Goal: Check status: Check status

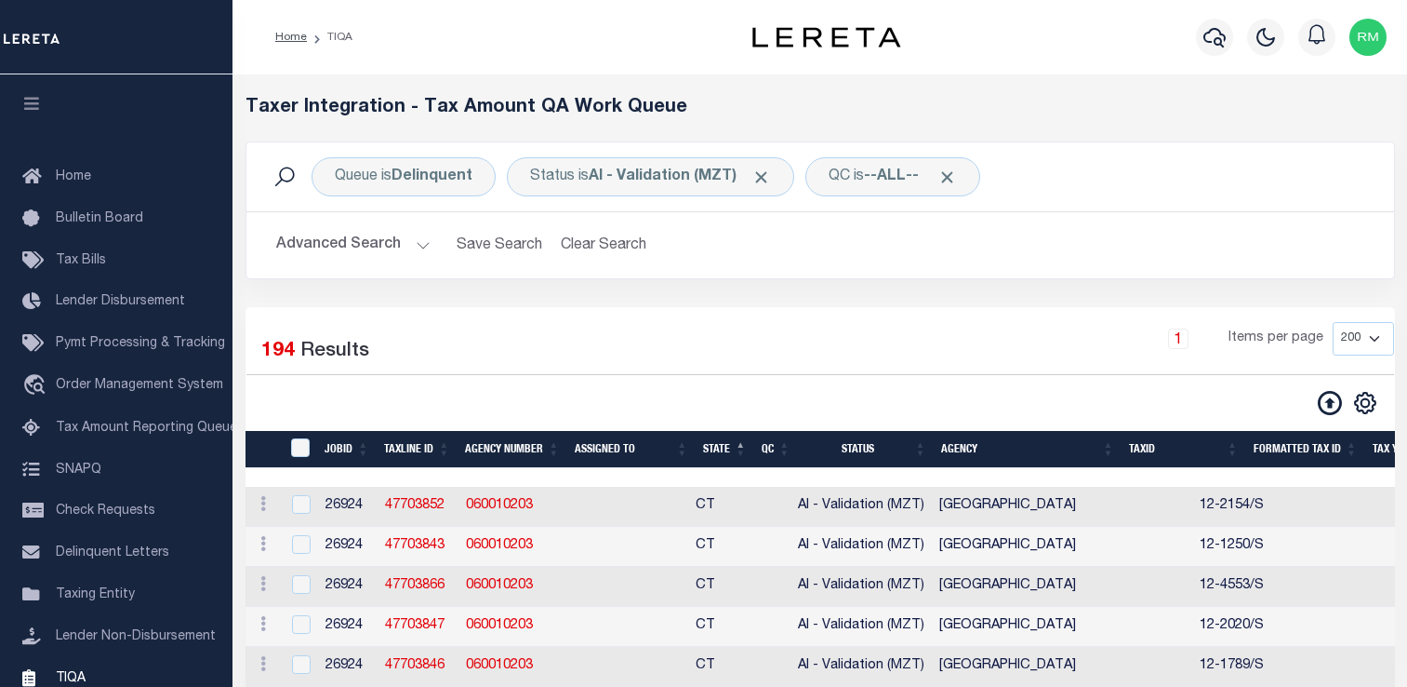
select select "200"
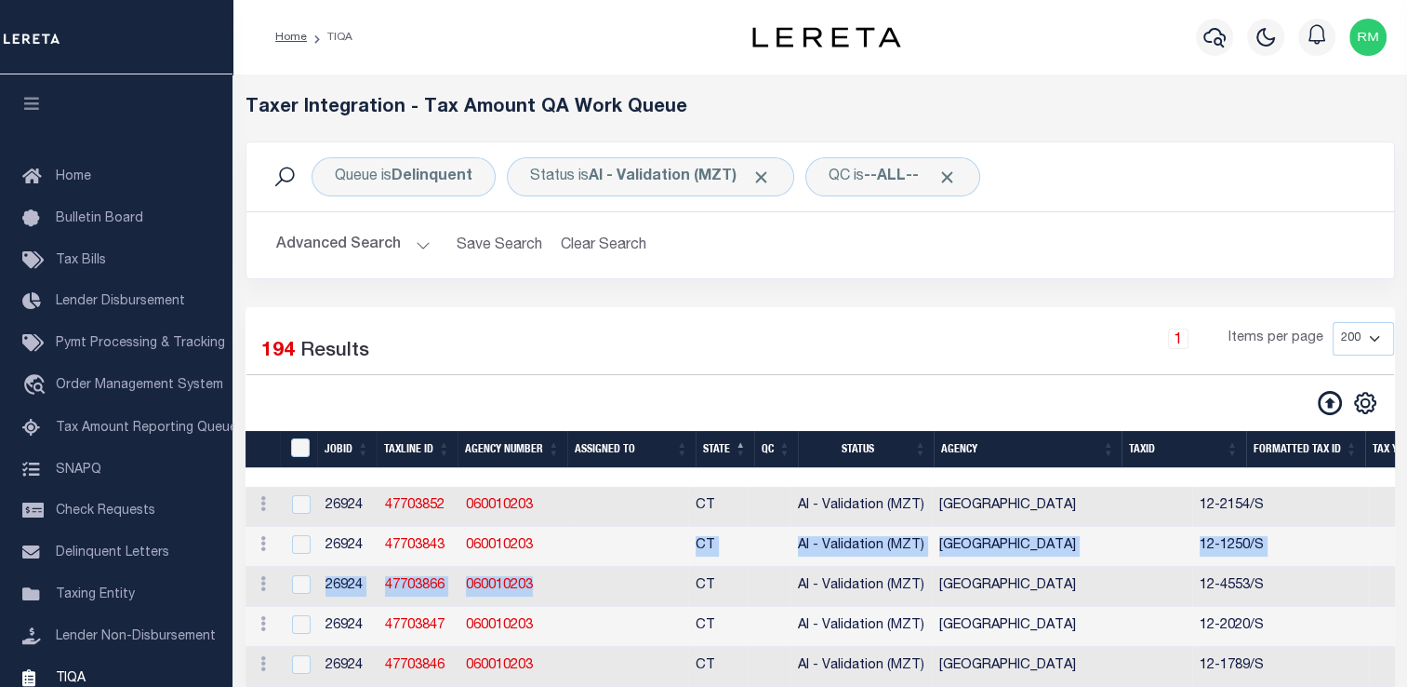
scroll to position [222, 0]
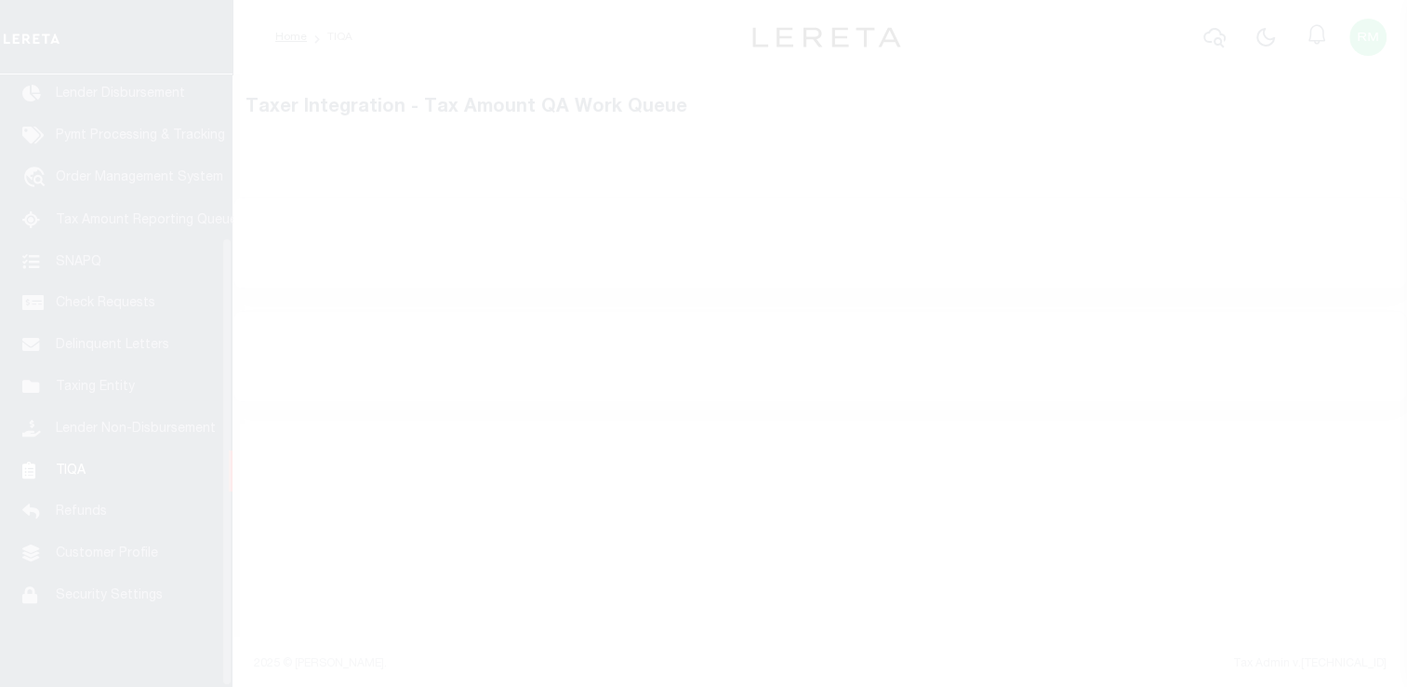
scroll to position [222, 0]
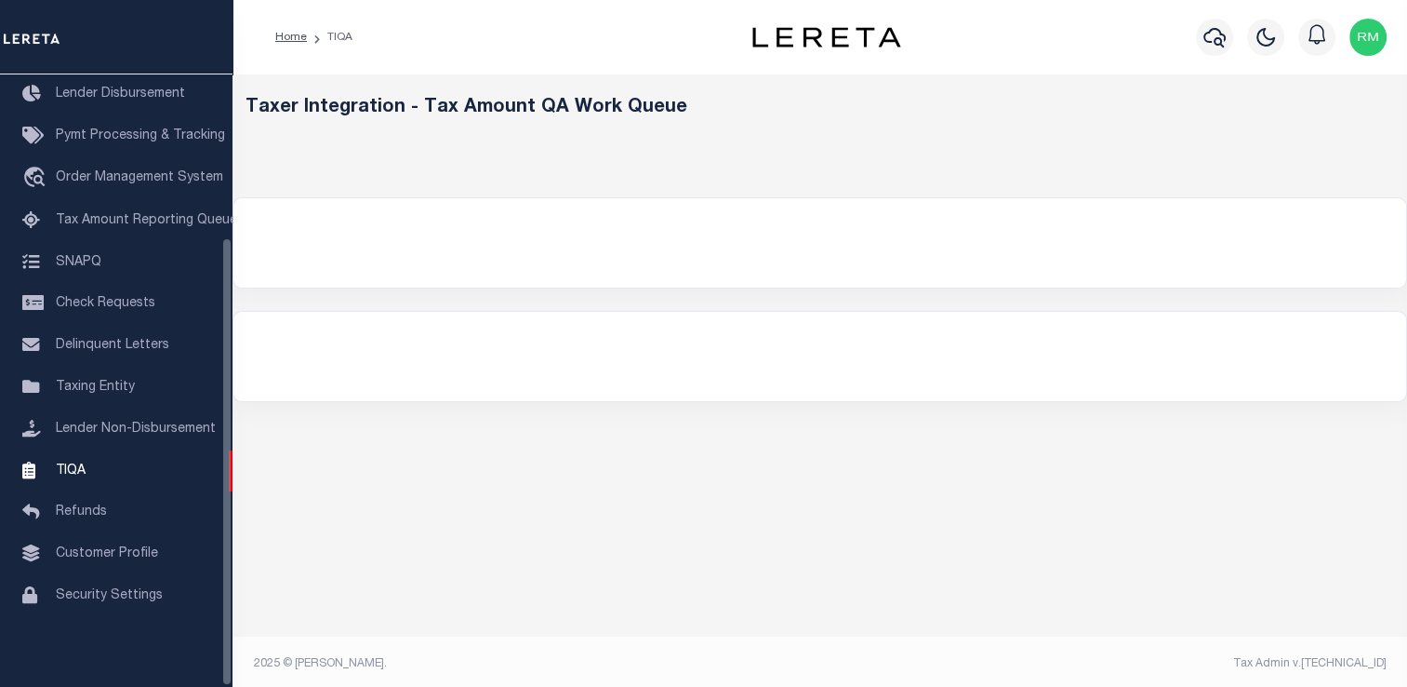
select select "200"
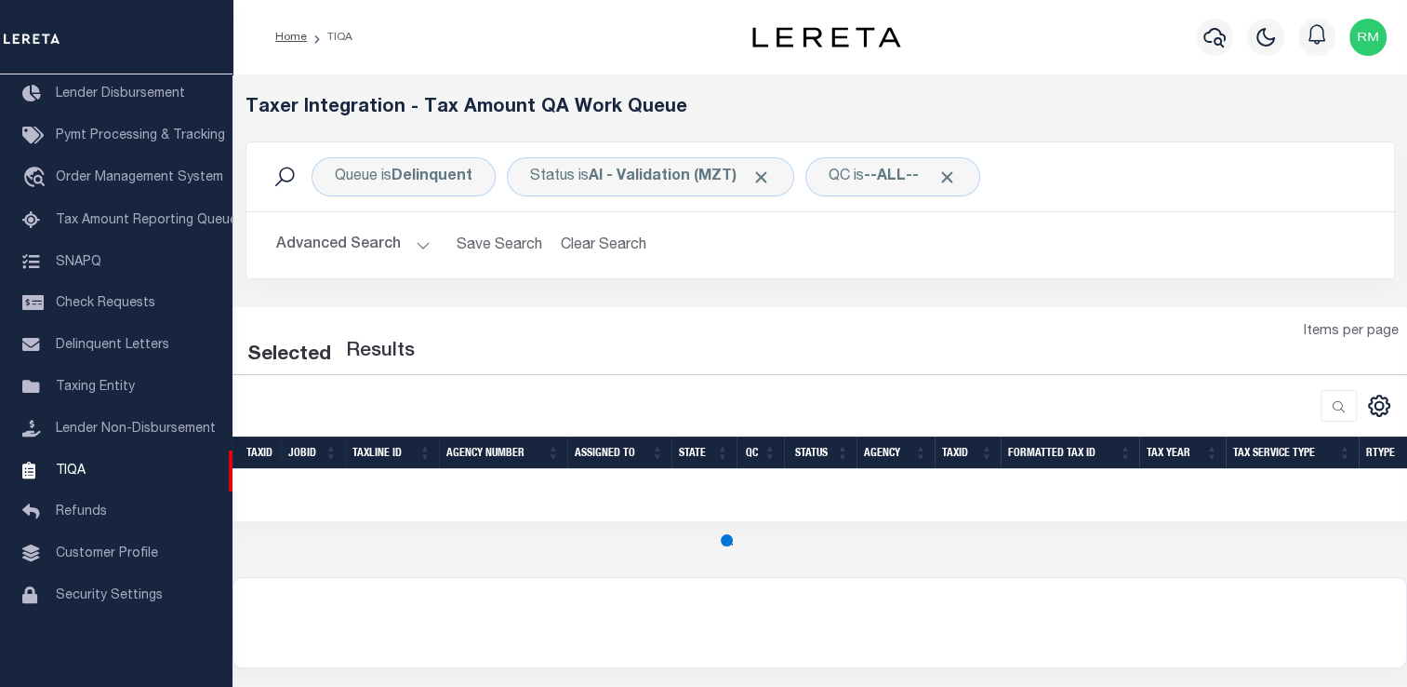
select select "200"
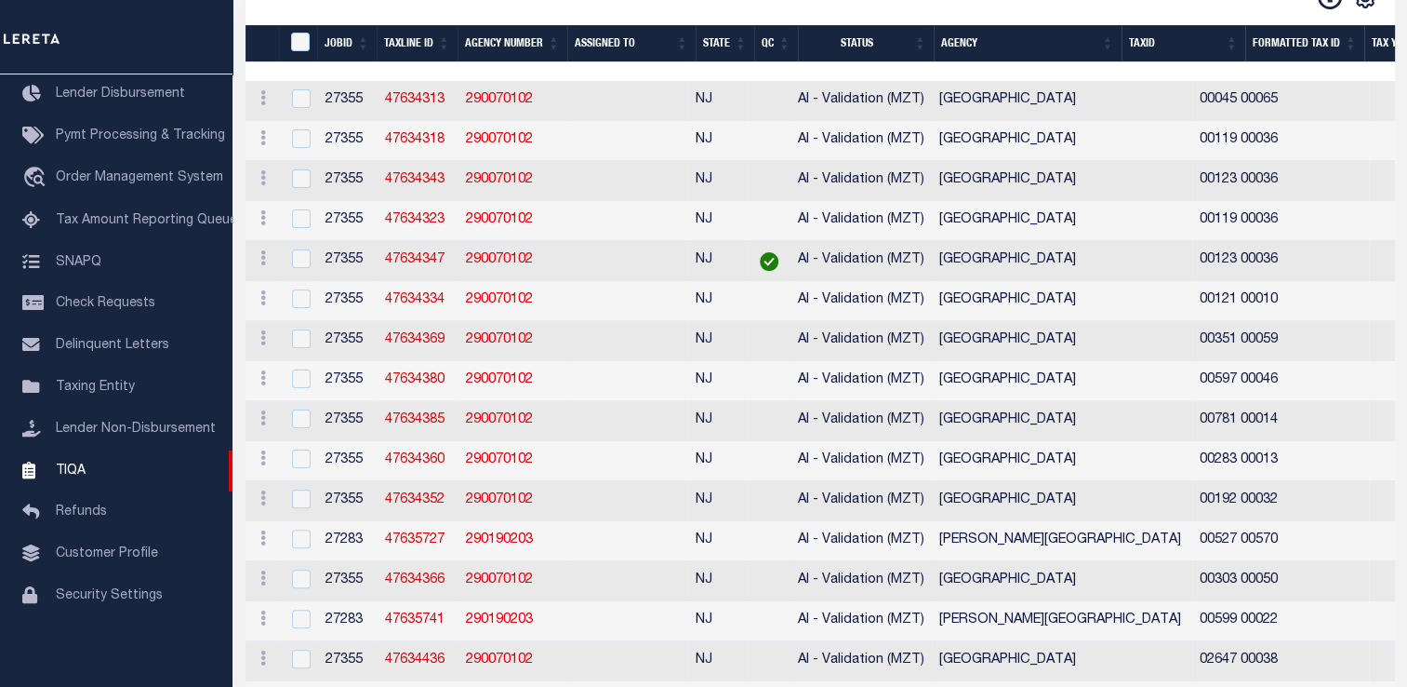
scroll to position [0, 0]
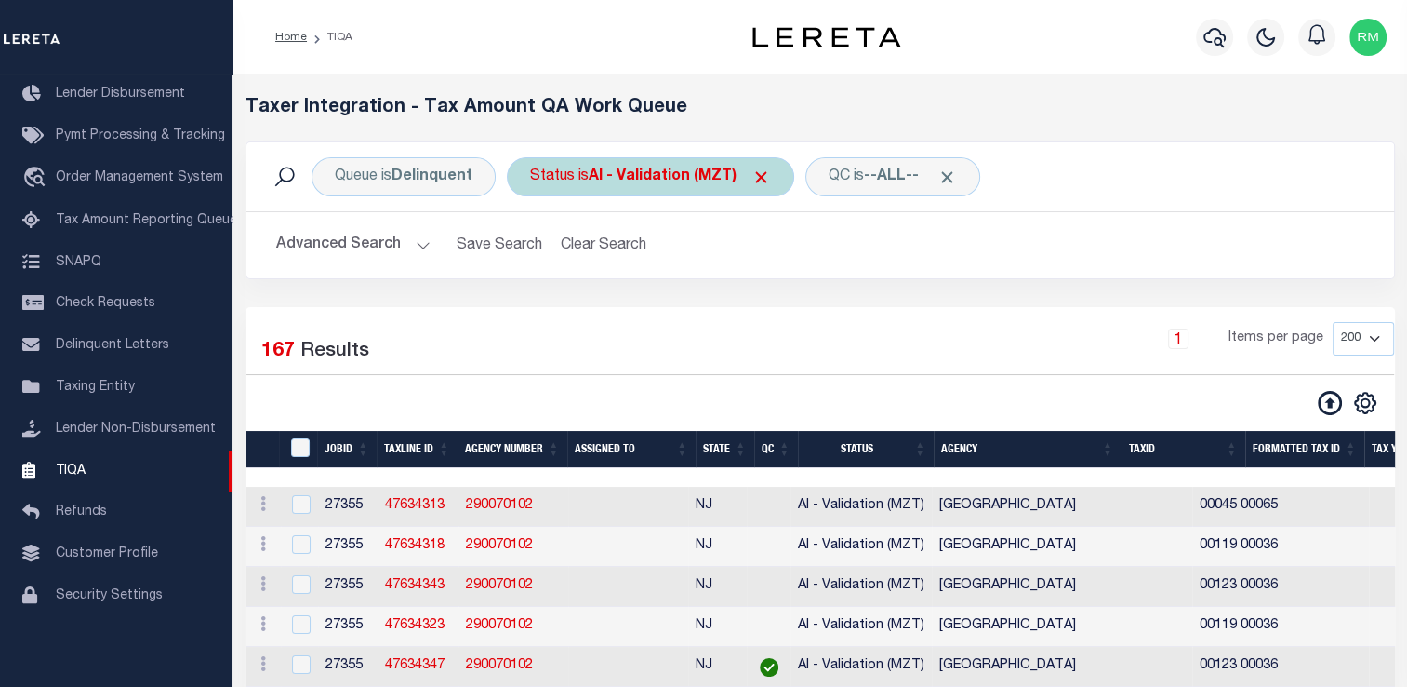
click at [629, 193] on div "Status is AI - Validation (MZT)" at bounding box center [650, 176] width 287 height 39
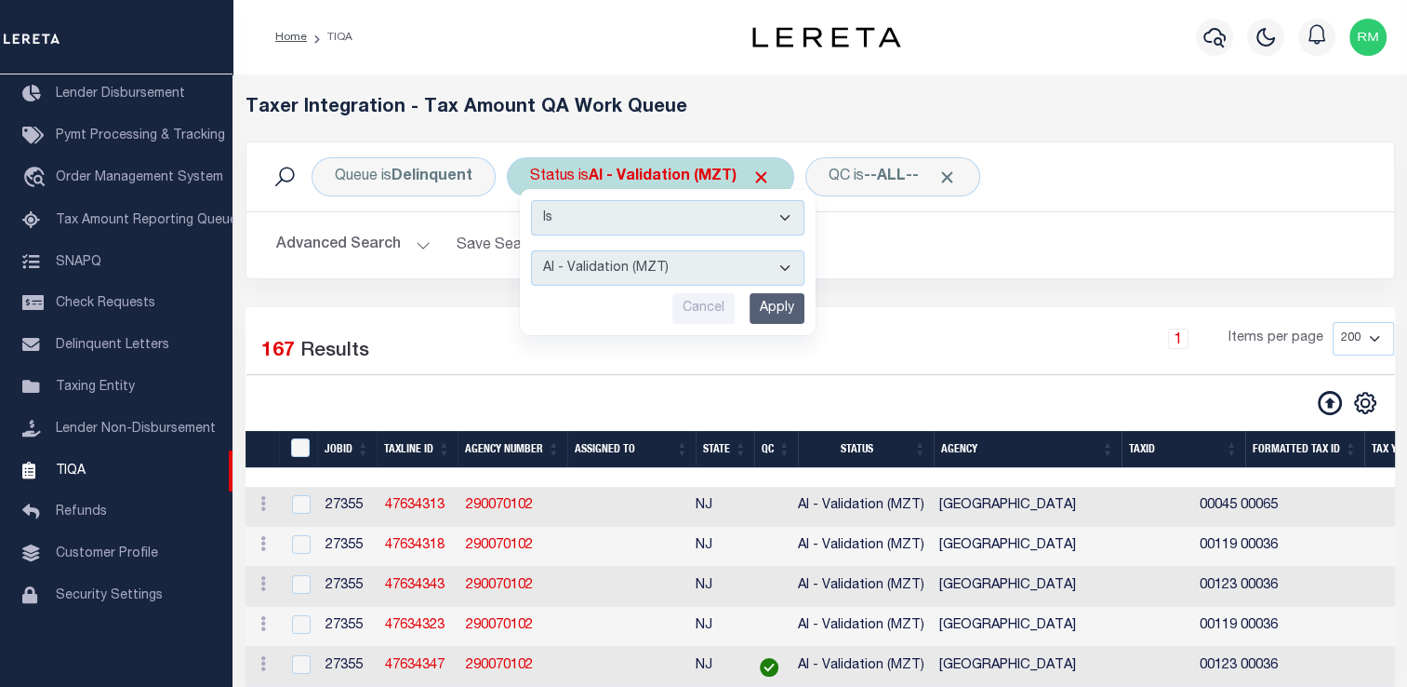
click at [631, 266] on select "AI - Bot Exception (ERR) AI - Bot Running (PLA) AI - Failed QA (FQA) AI - Prep …" at bounding box center [667, 267] width 273 height 35
select select "PLA"
click at [531, 250] on select "AI - Bot Exception (ERR) AI - Bot Running (PLA) AI - Failed QA (FQA) AI - Prep …" at bounding box center [667, 267] width 273 height 35
click at [771, 310] on input "Apply" at bounding box center [777, 308] width 55 height 31
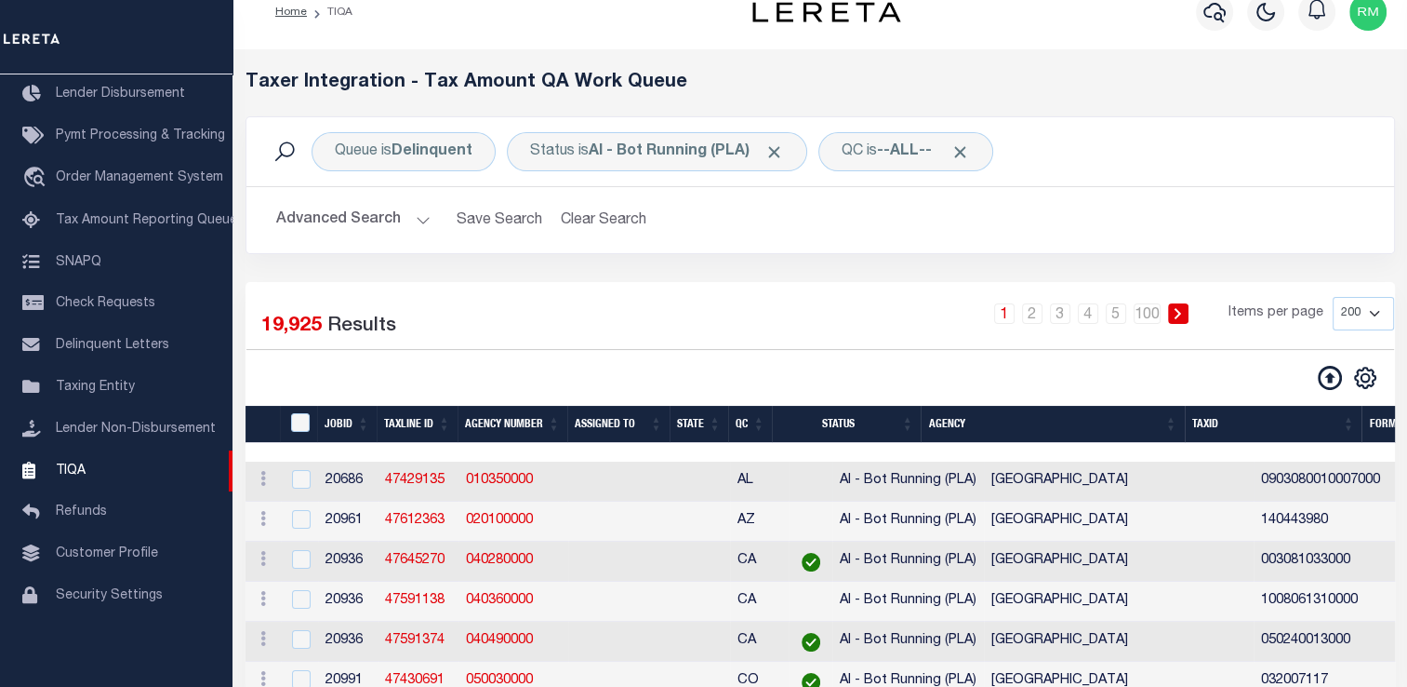
scroll to position [26, 0]
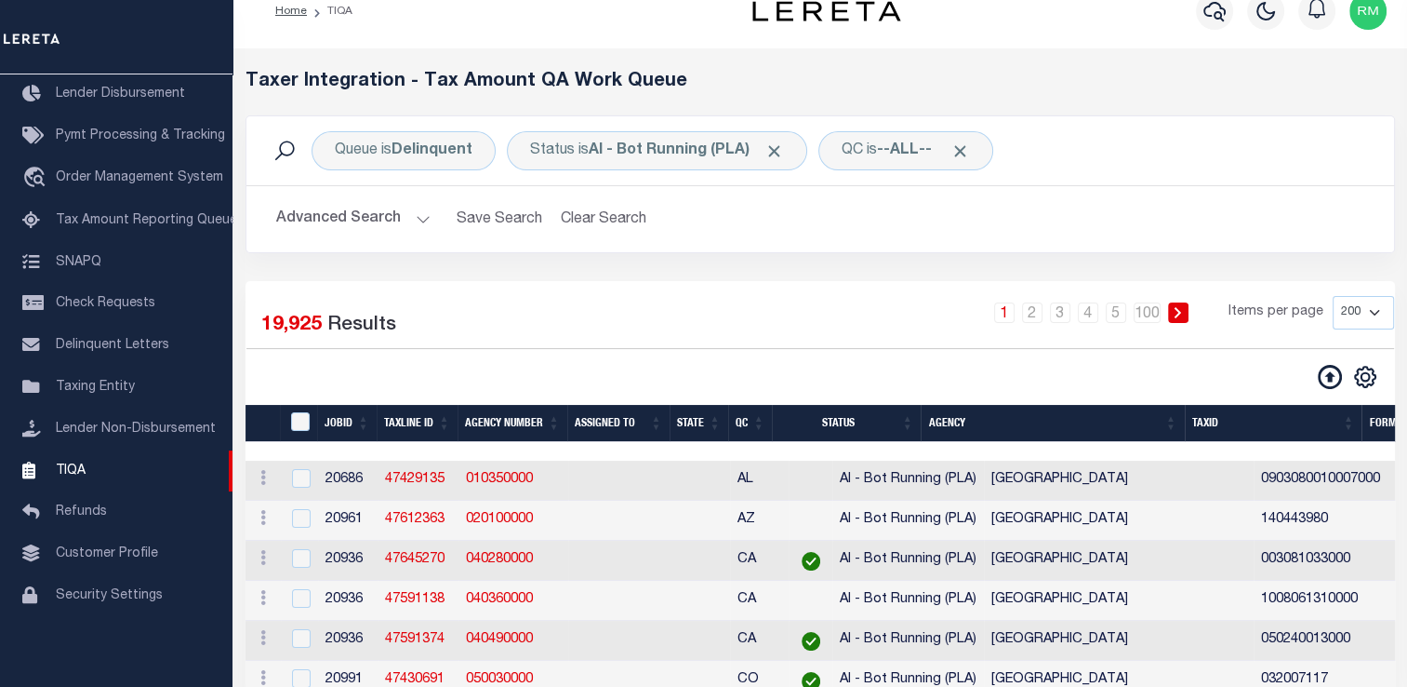
click at [713, 422] on th "State" at bounding box center [699, 424] width 59 height 38
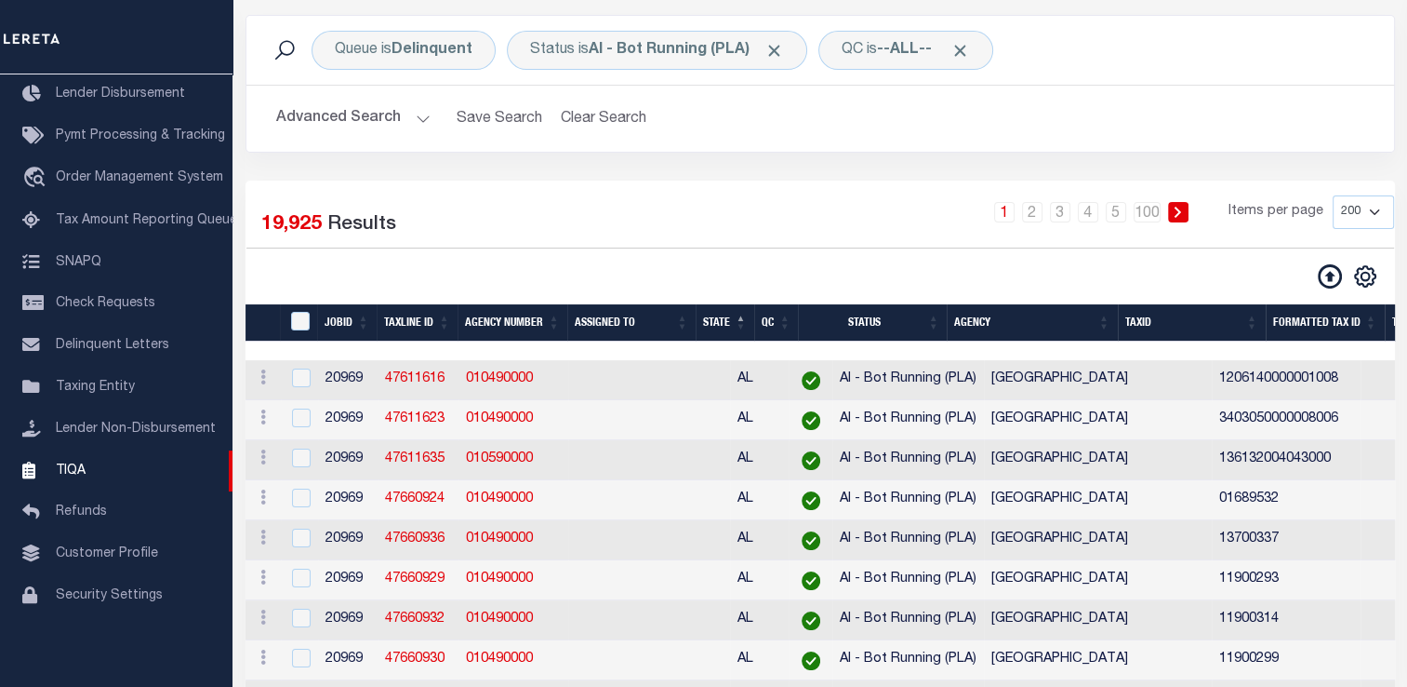
scroll to position [0, 0]
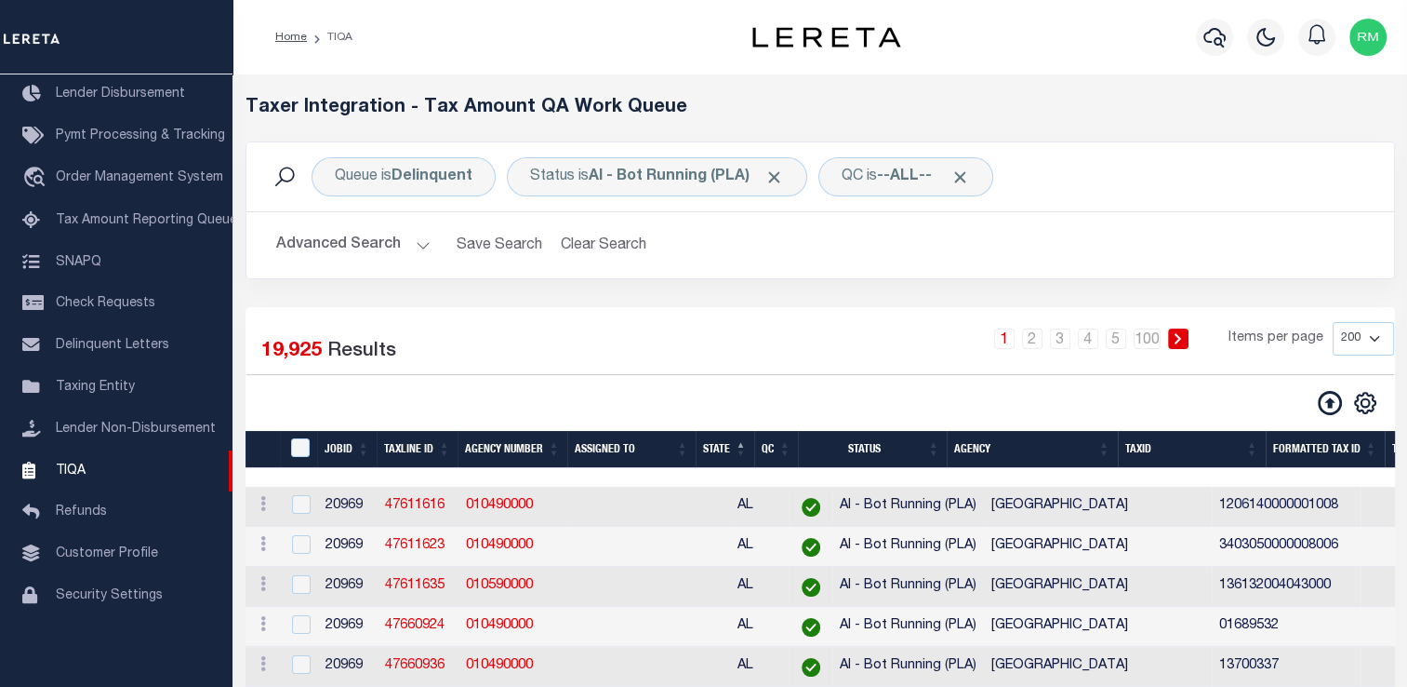
click at [417, 243] on button "Advanced Search" at bounding box center [353, 245] width 154 height 36
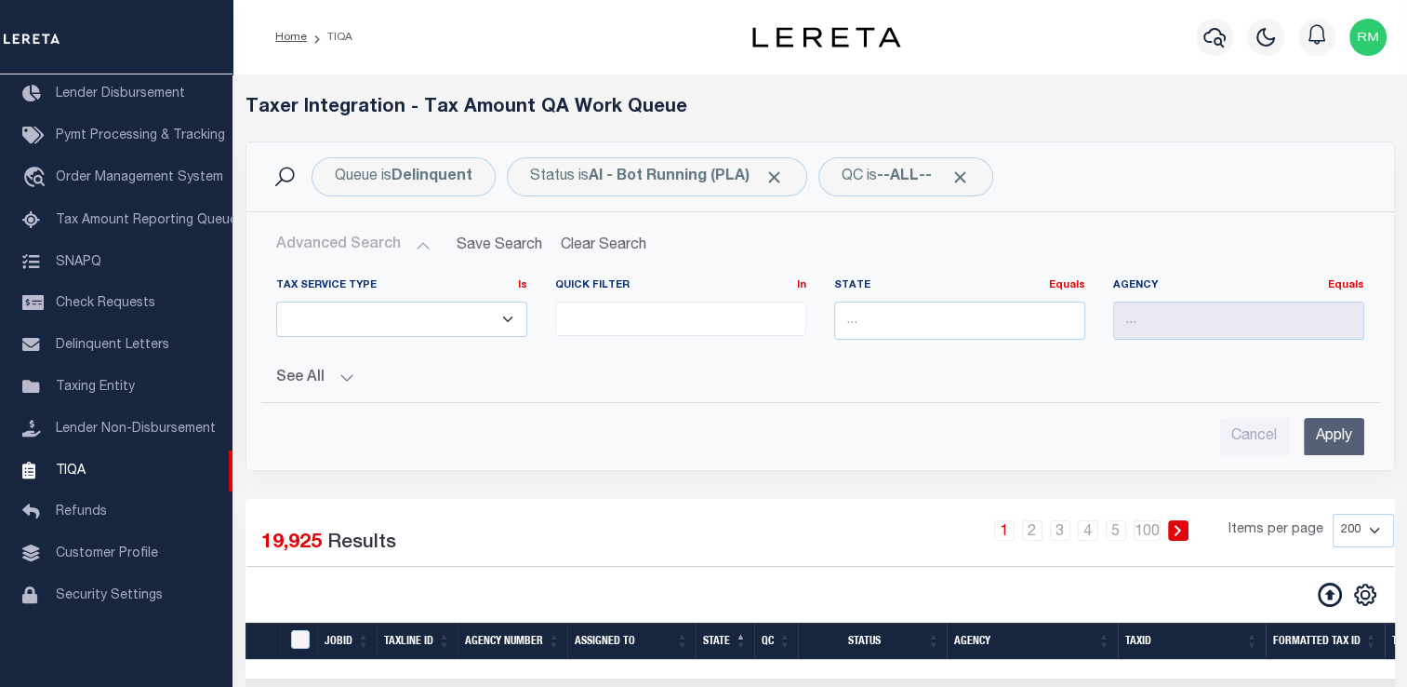
click at [417, 243] on button "Advanced Search" at bounding box center [353, 245] width 154 height 36
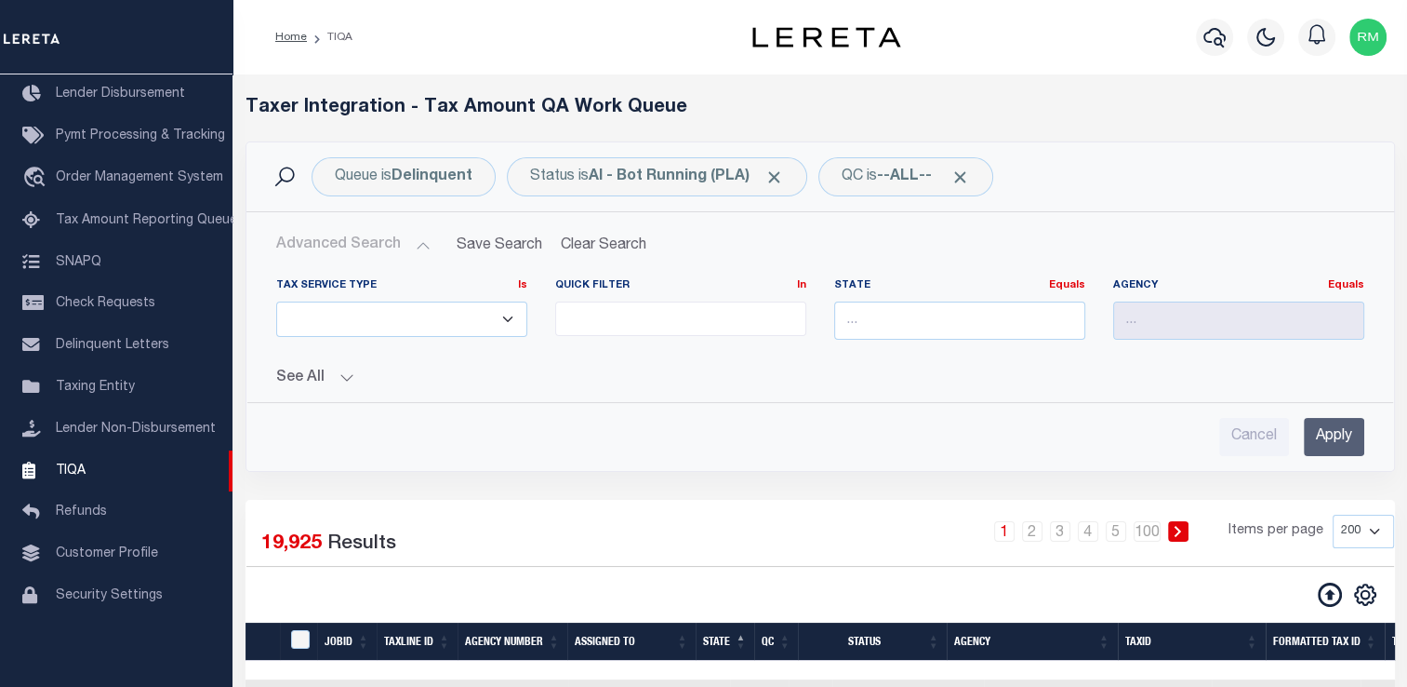
click at [417, 244] on button "Advanced Search" at bounding box center [353, 245] width 154 height 36
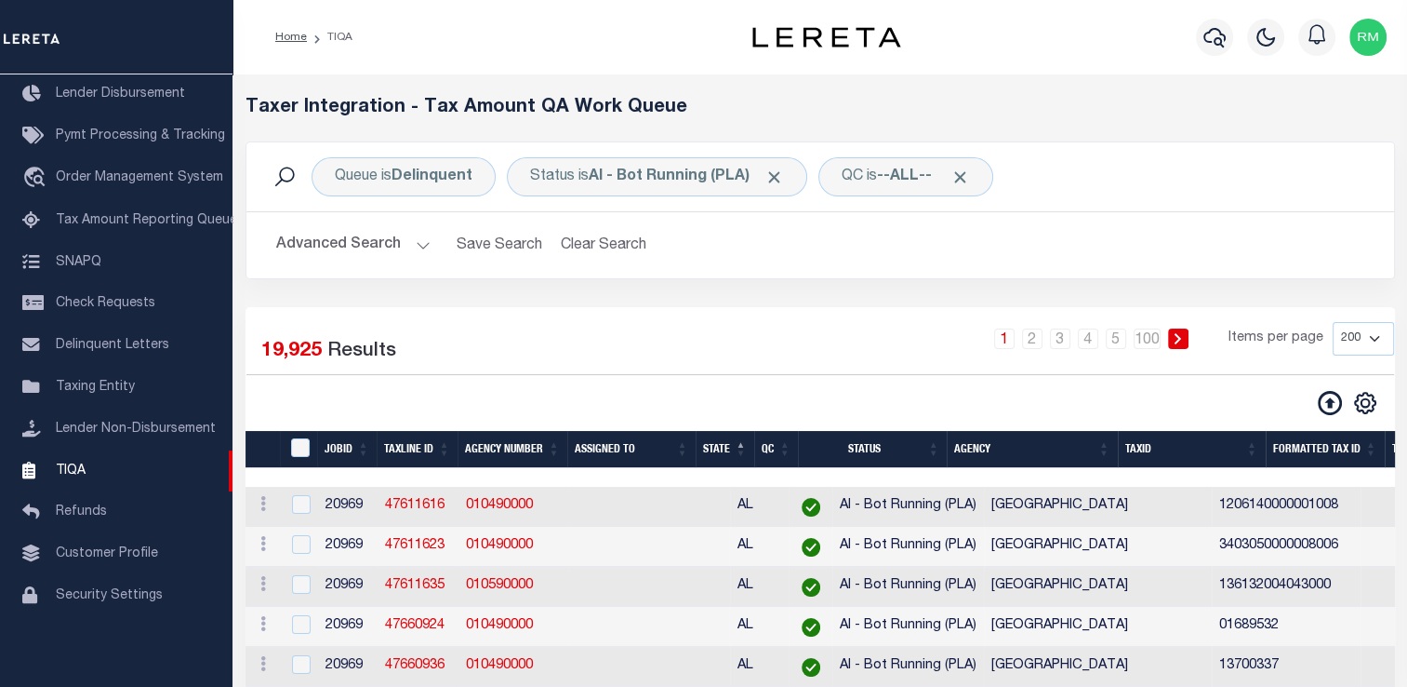
click at [417, 244] on button "Advanced Search" at bounding box center [353, 245] width 154 height 36
click at [421, 255] on button "Advanced Search" at bounding box center [353, 245] width 154 height 36
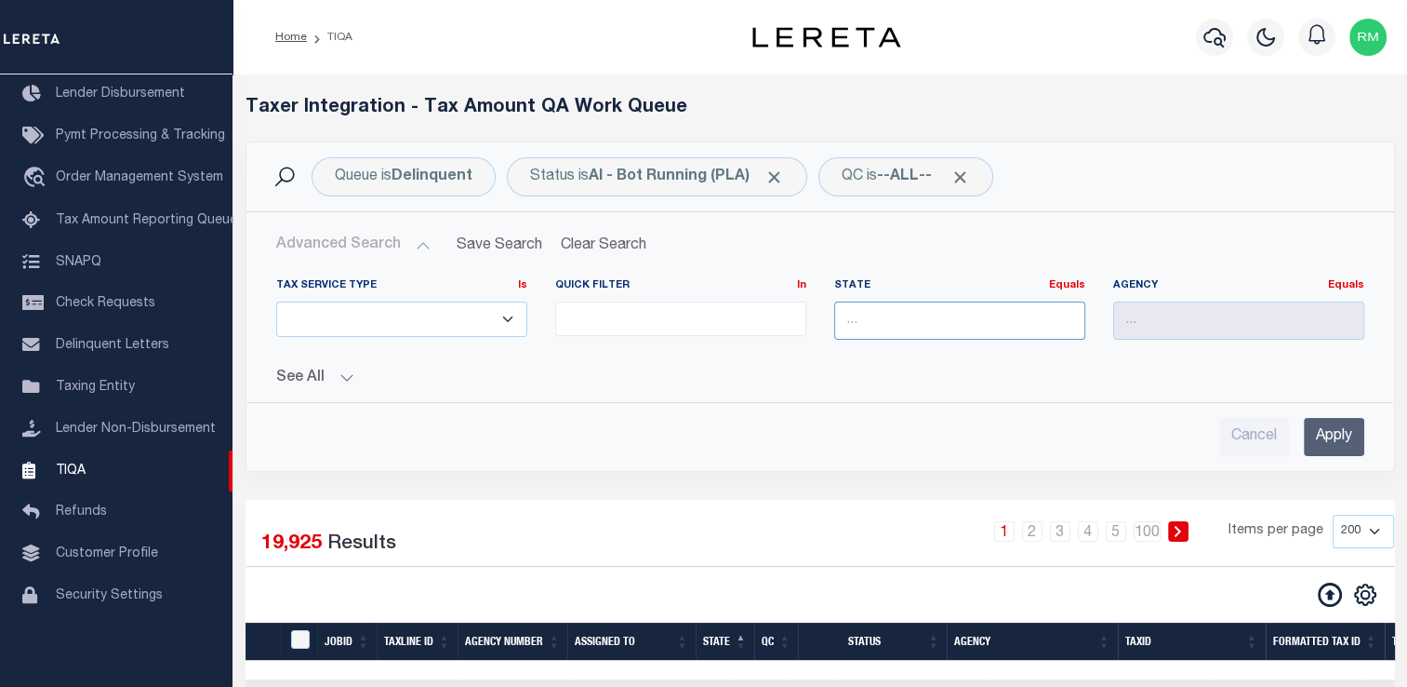
click at [873, 314] on input "text" at bounding box center [959, 320] width 251 height 38
click at [871, 344] on div "AL" at bounding box center [958, 355] width 249 height 30
type input "AL"
click at [1328, 432] on input "Apply" at bounding box center [1334, 437] width 60 height 38
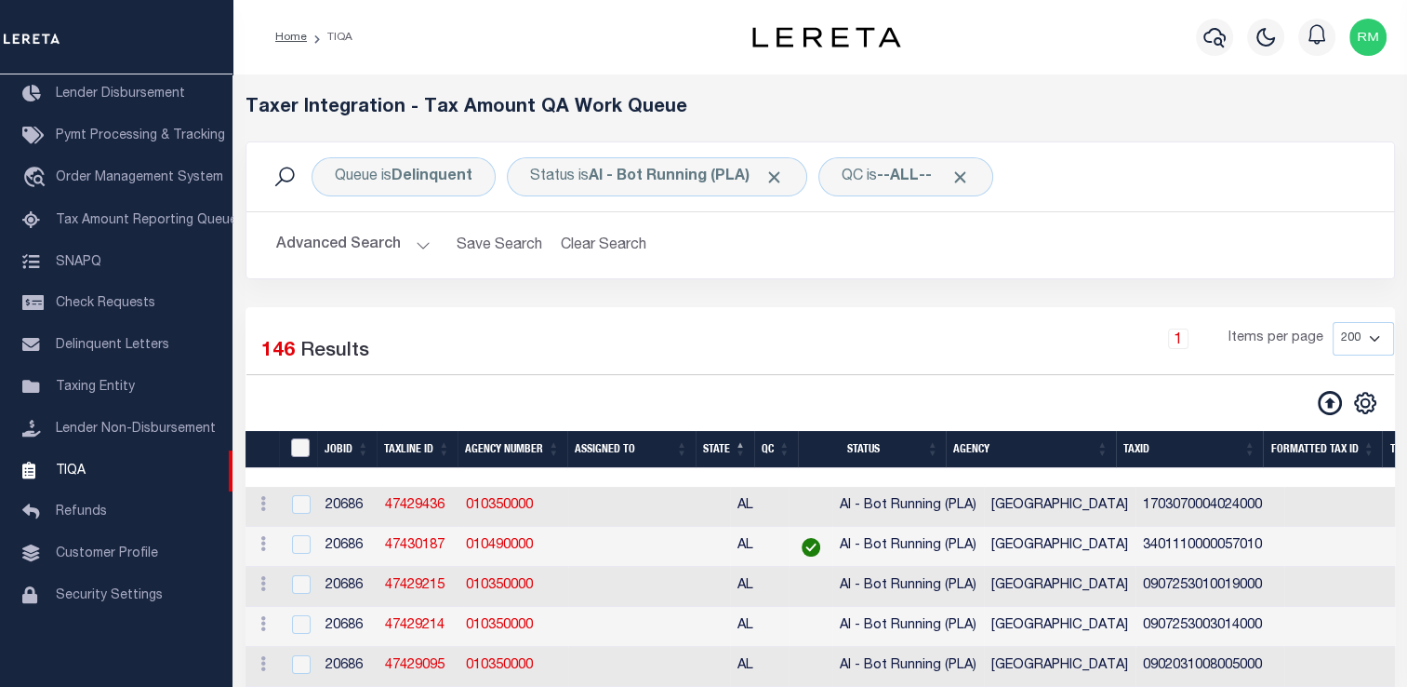
click at [300, 454] on input "TaxID" at bounding box center [300, 447] width 19 height 19
checkbox input "true"
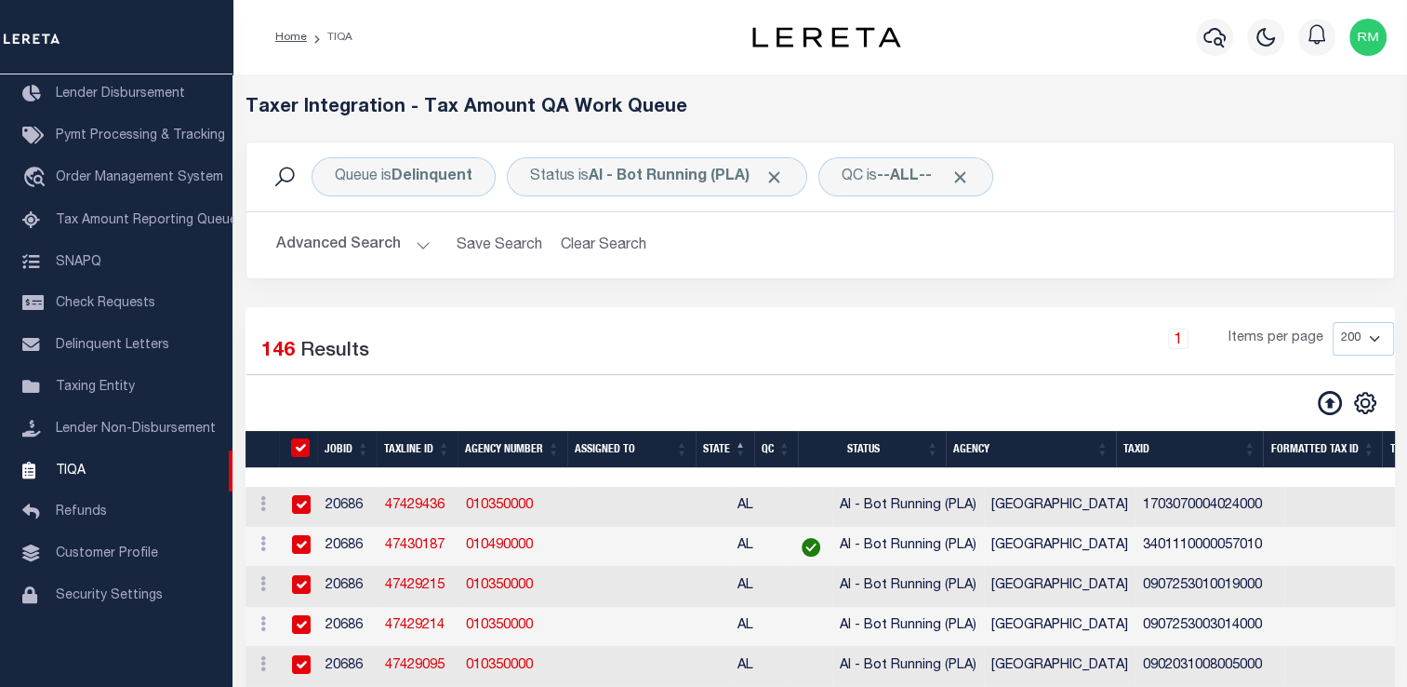
checkbox input "true"
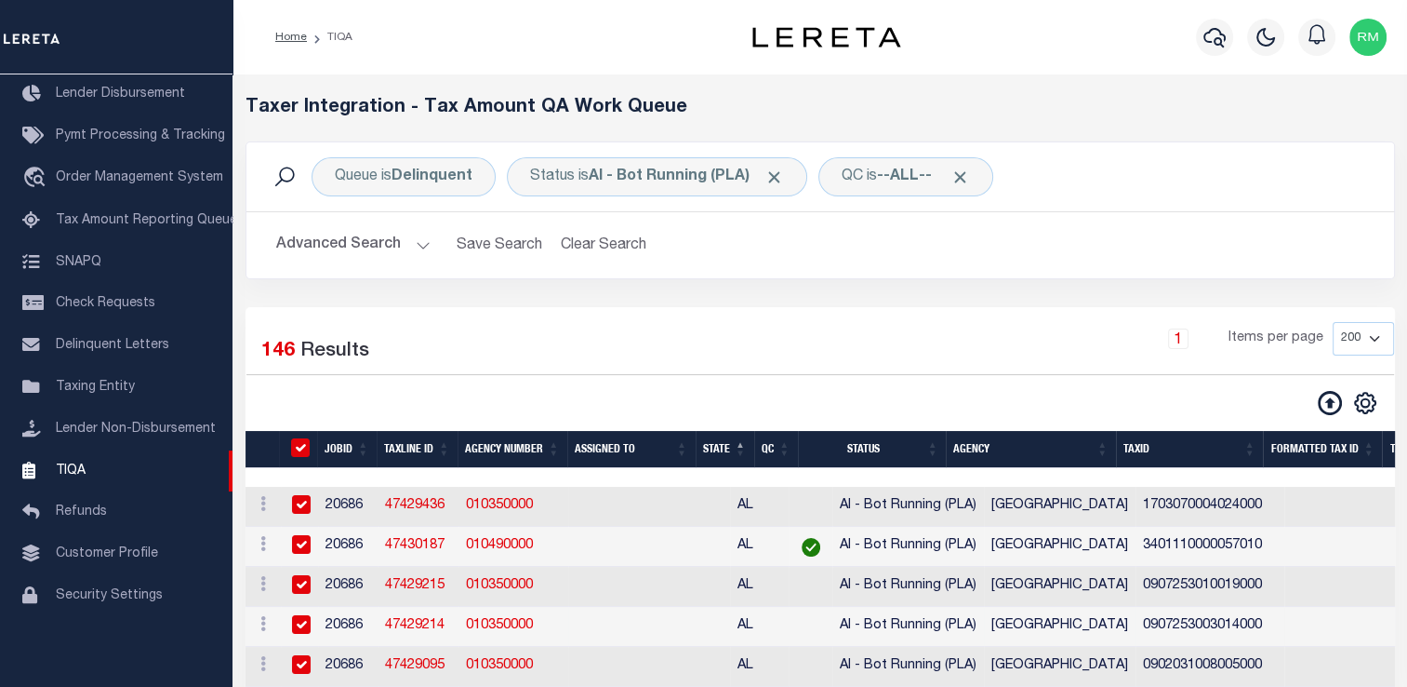
checkbox input "true"
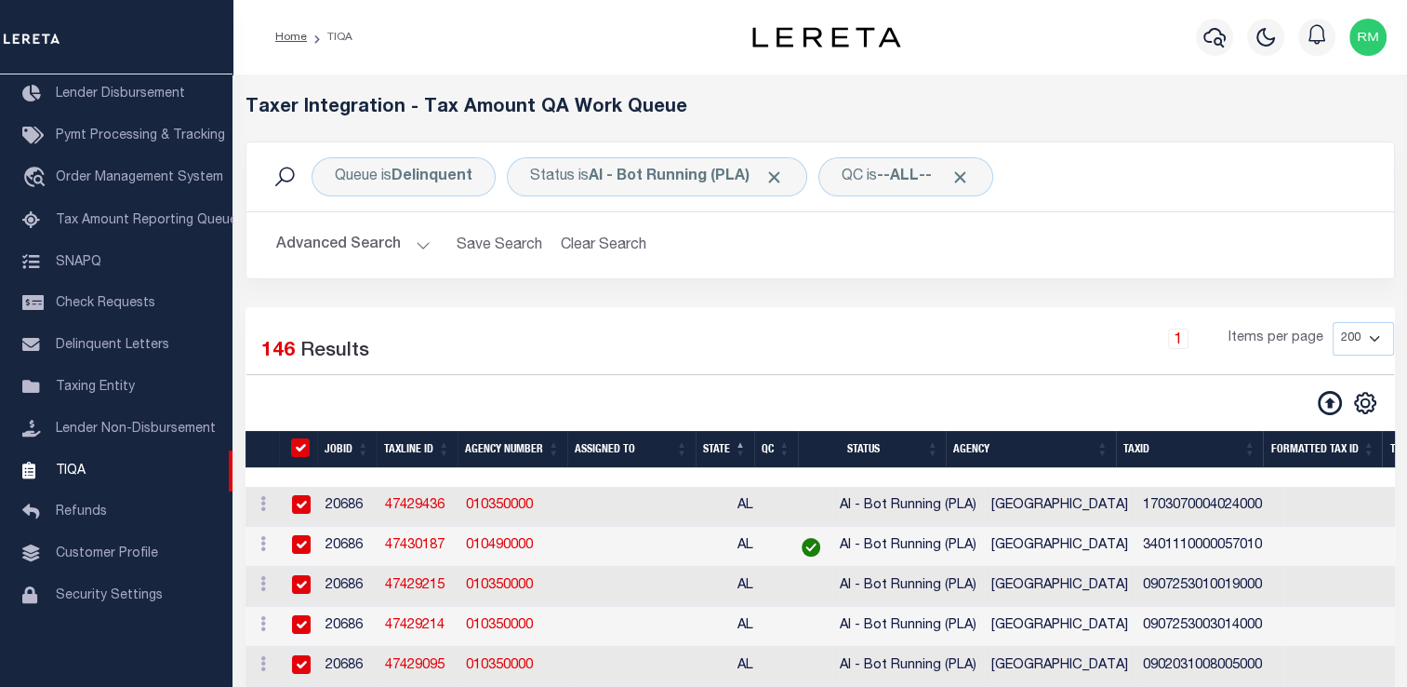
checkbox input "true"
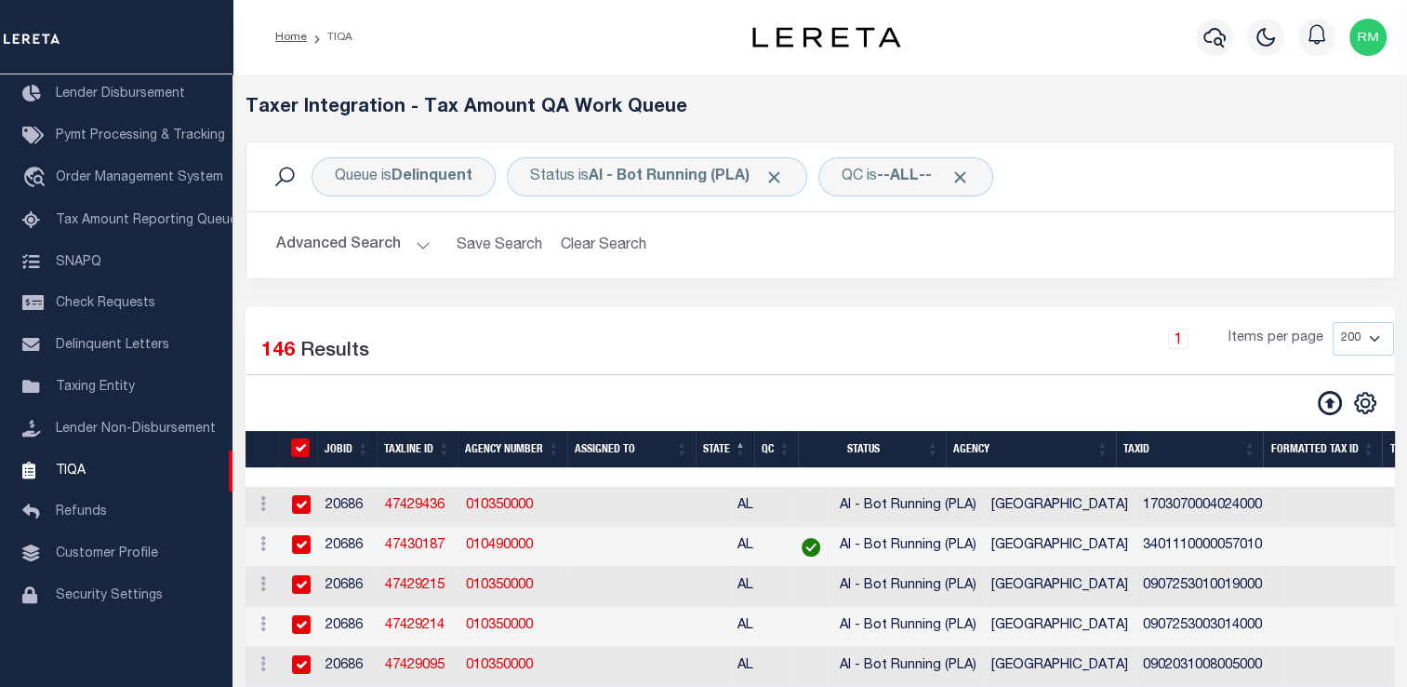
checkbox input "true"
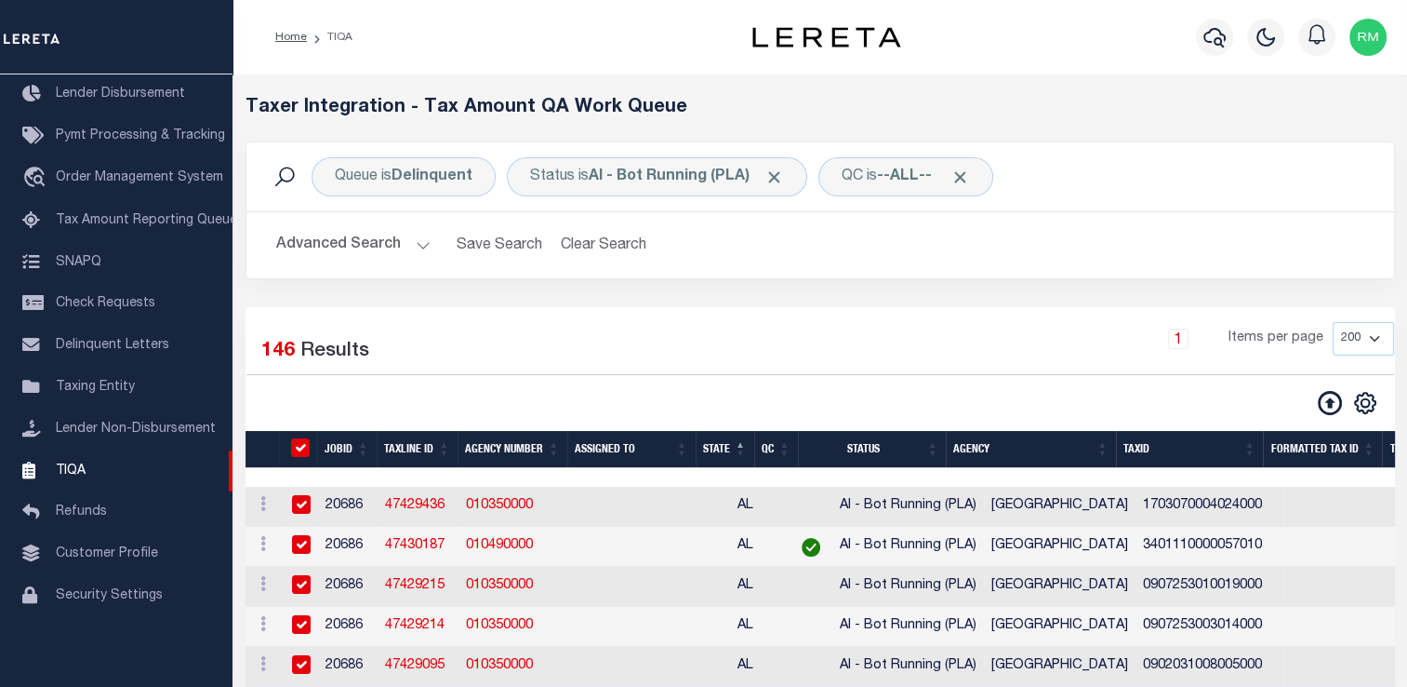
checkbox input "true"
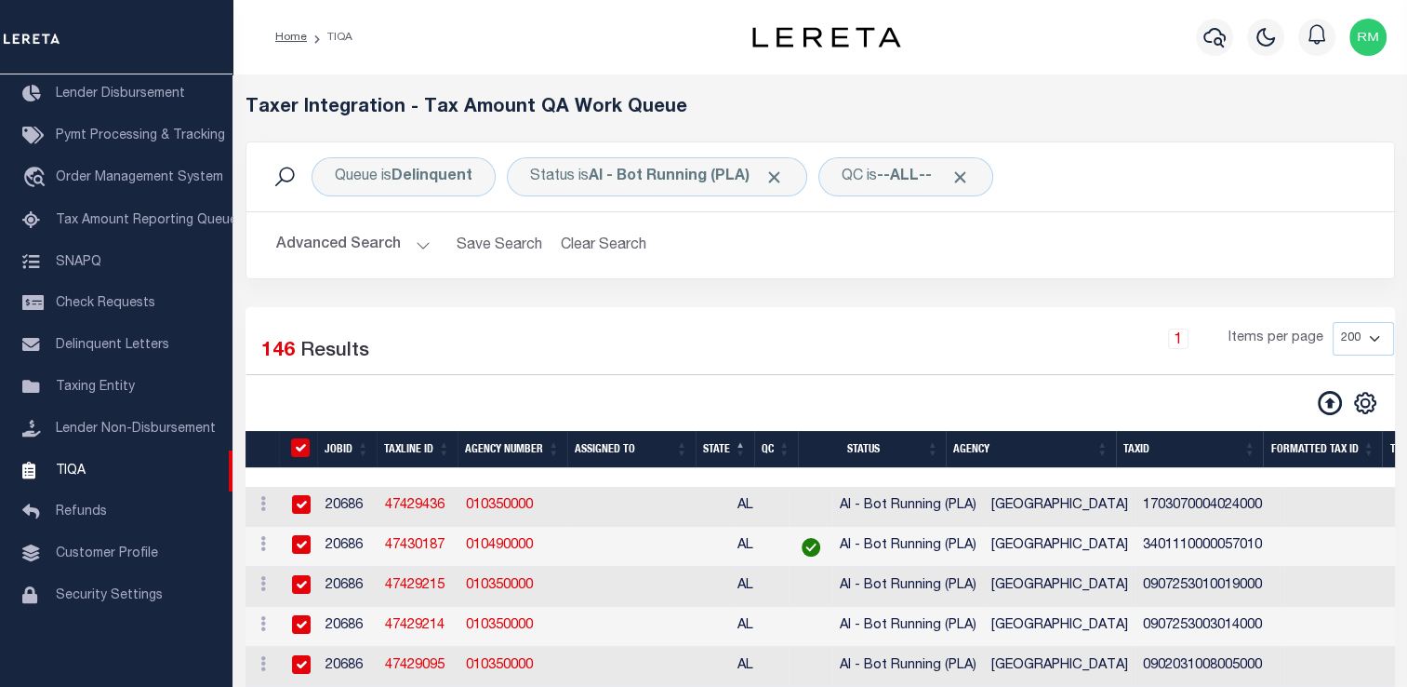
checkbox input "true"
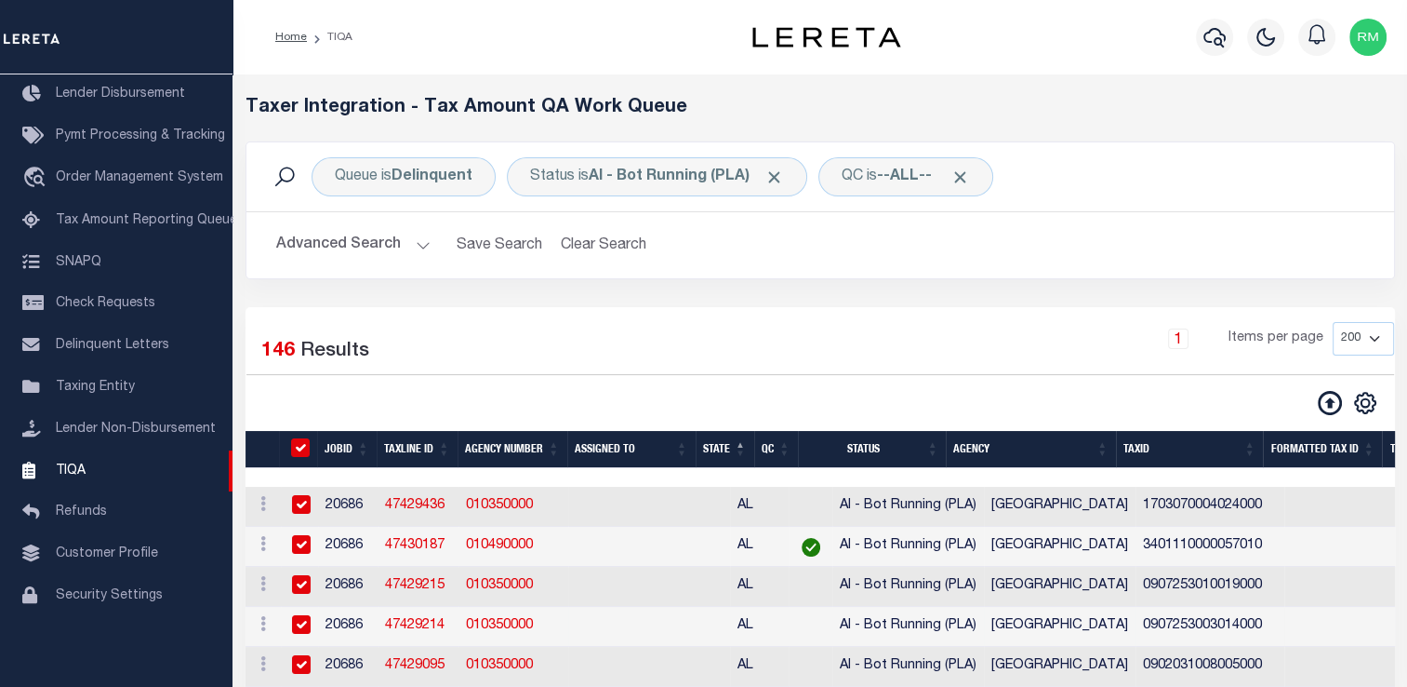
checkbox input "true"
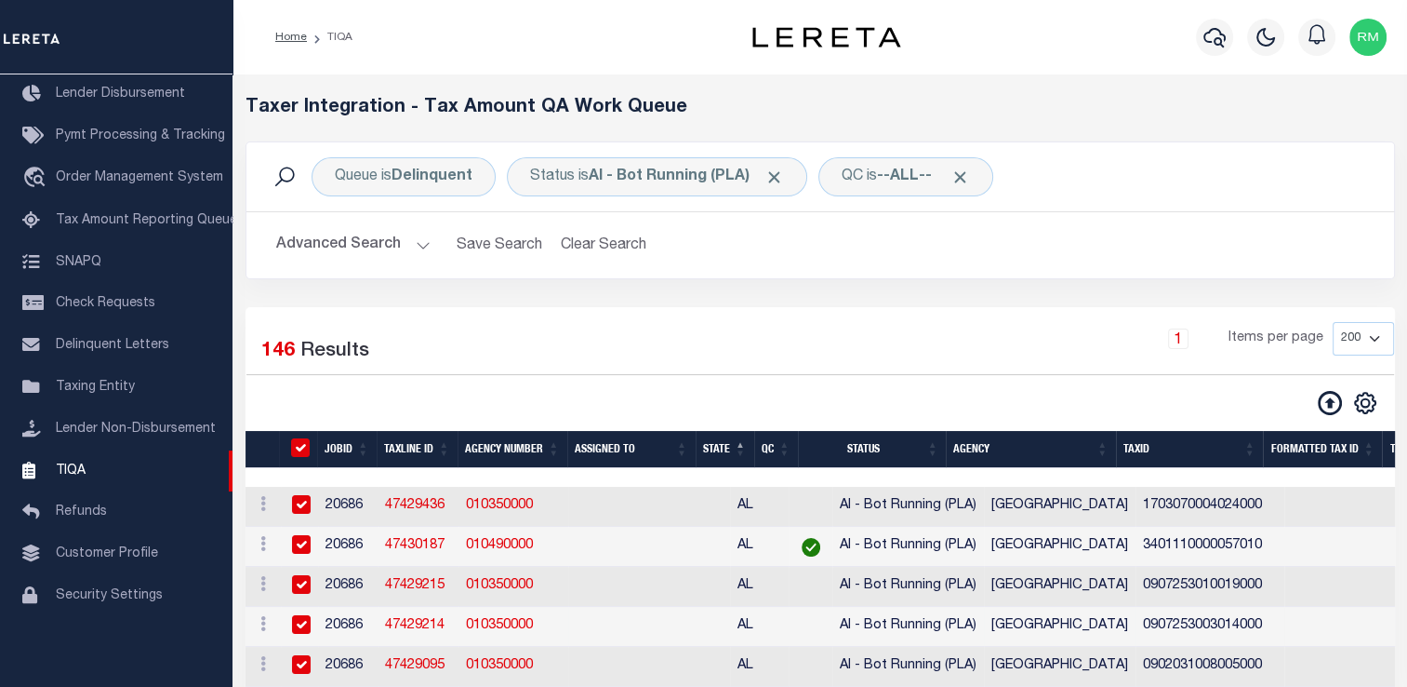
checkbox input "true"
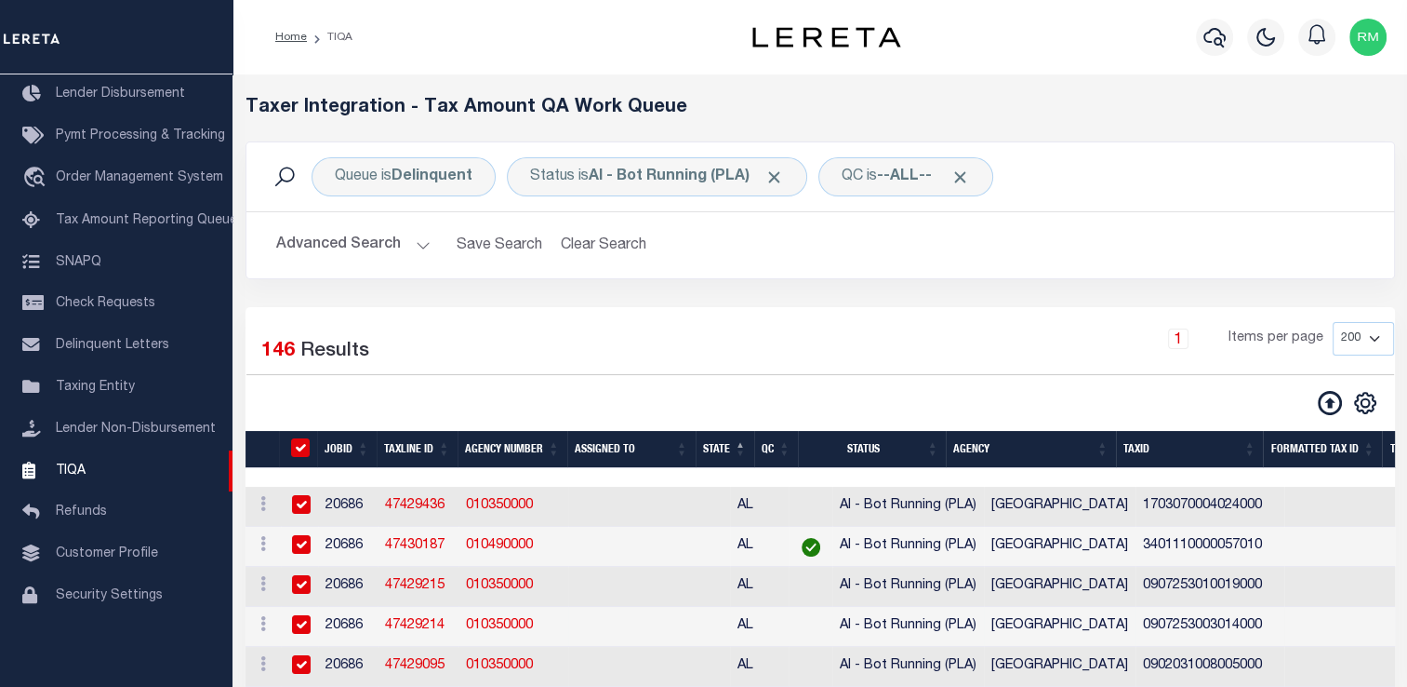
checkbox input "true"
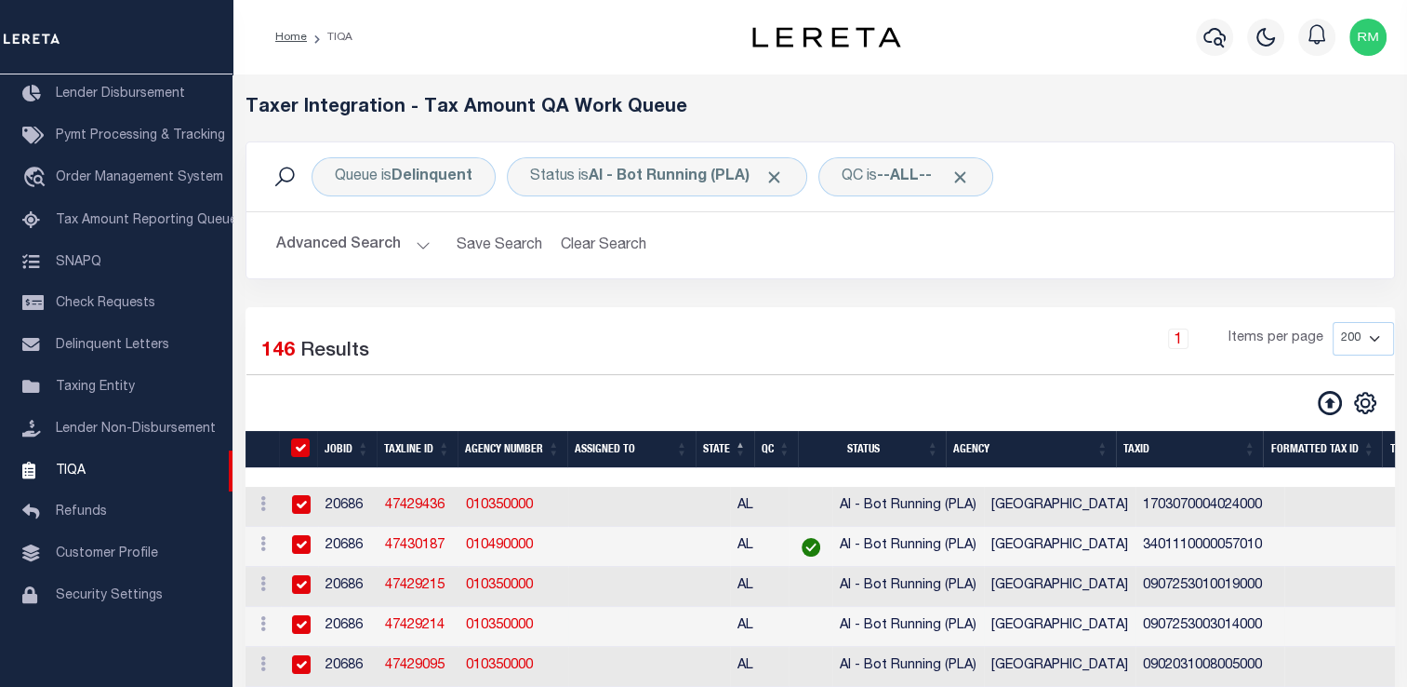
checkbox input "true"
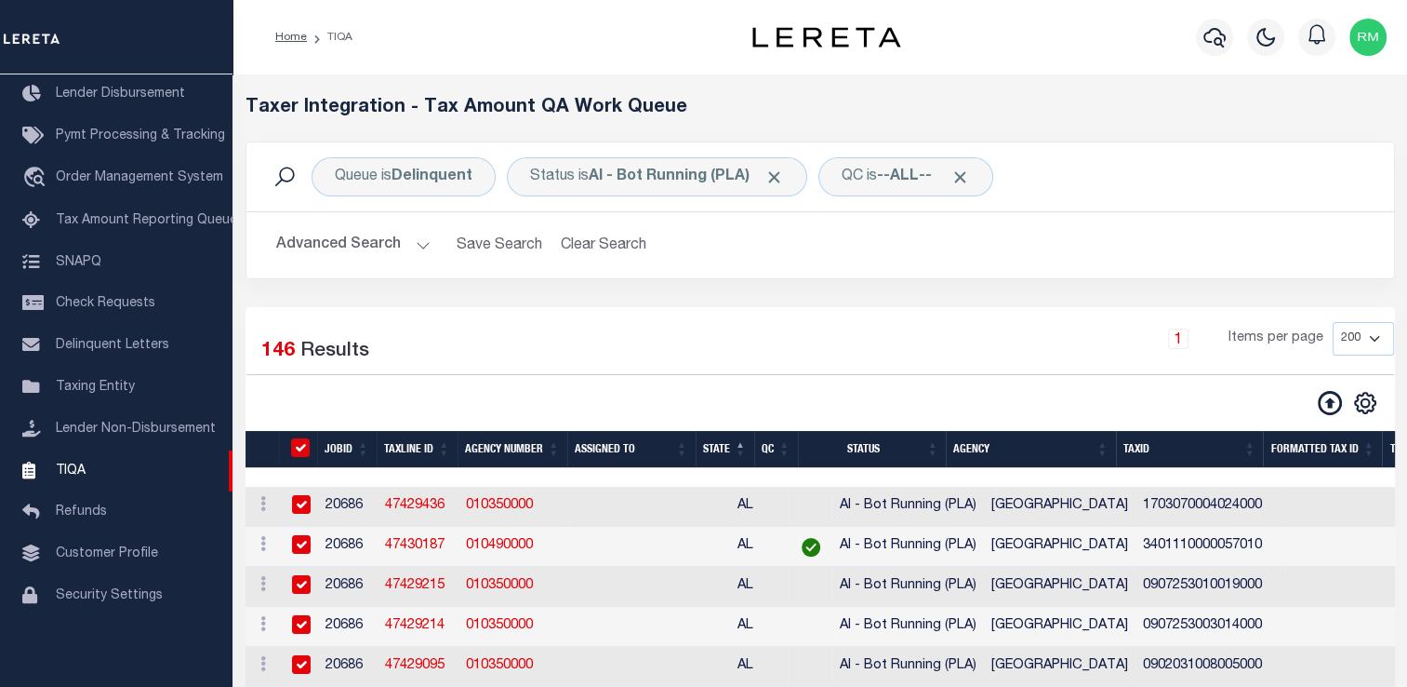
checkbox input "true"
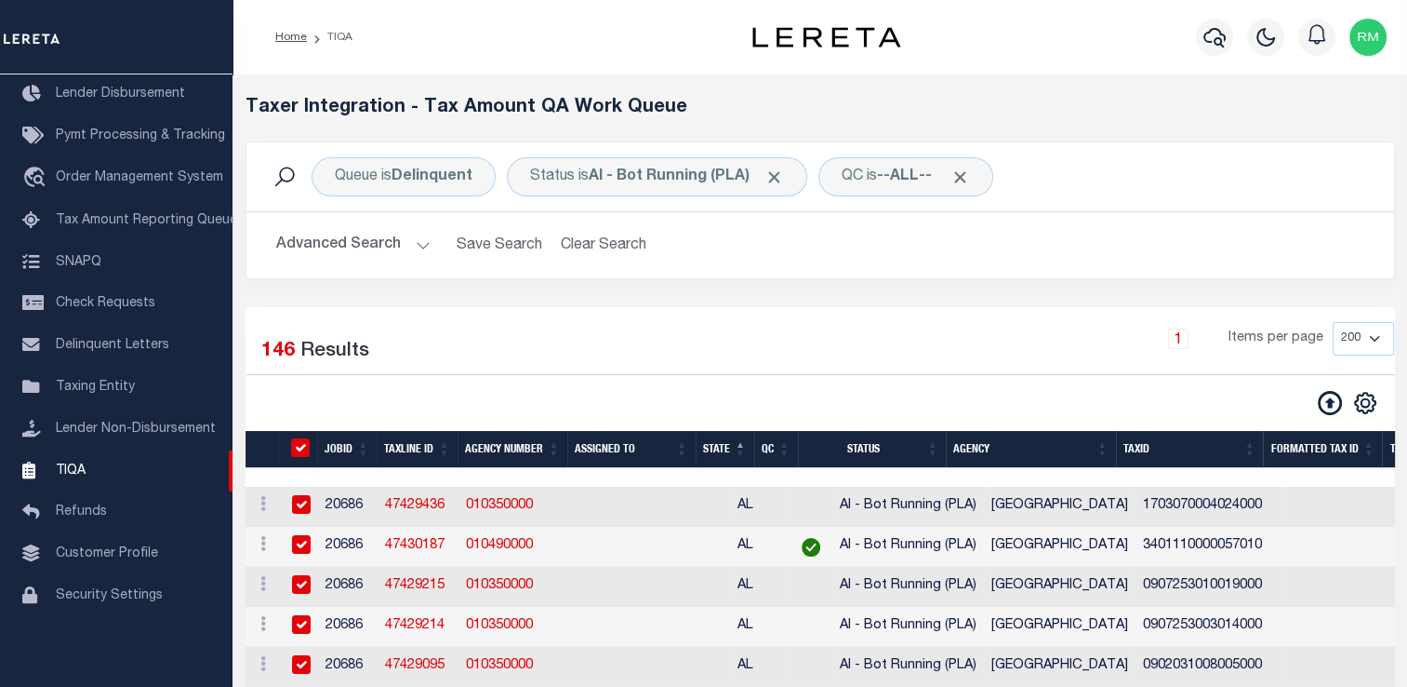
checkbox input "true"
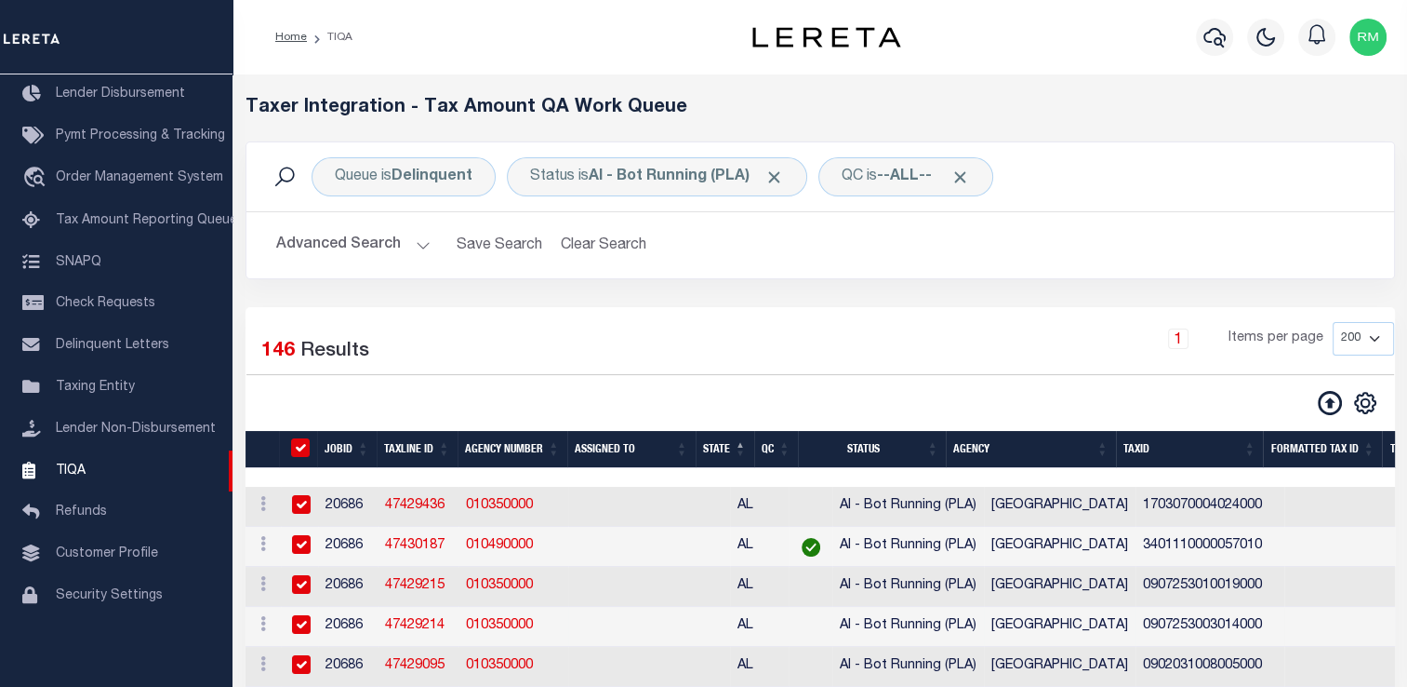
checkbox input "true"
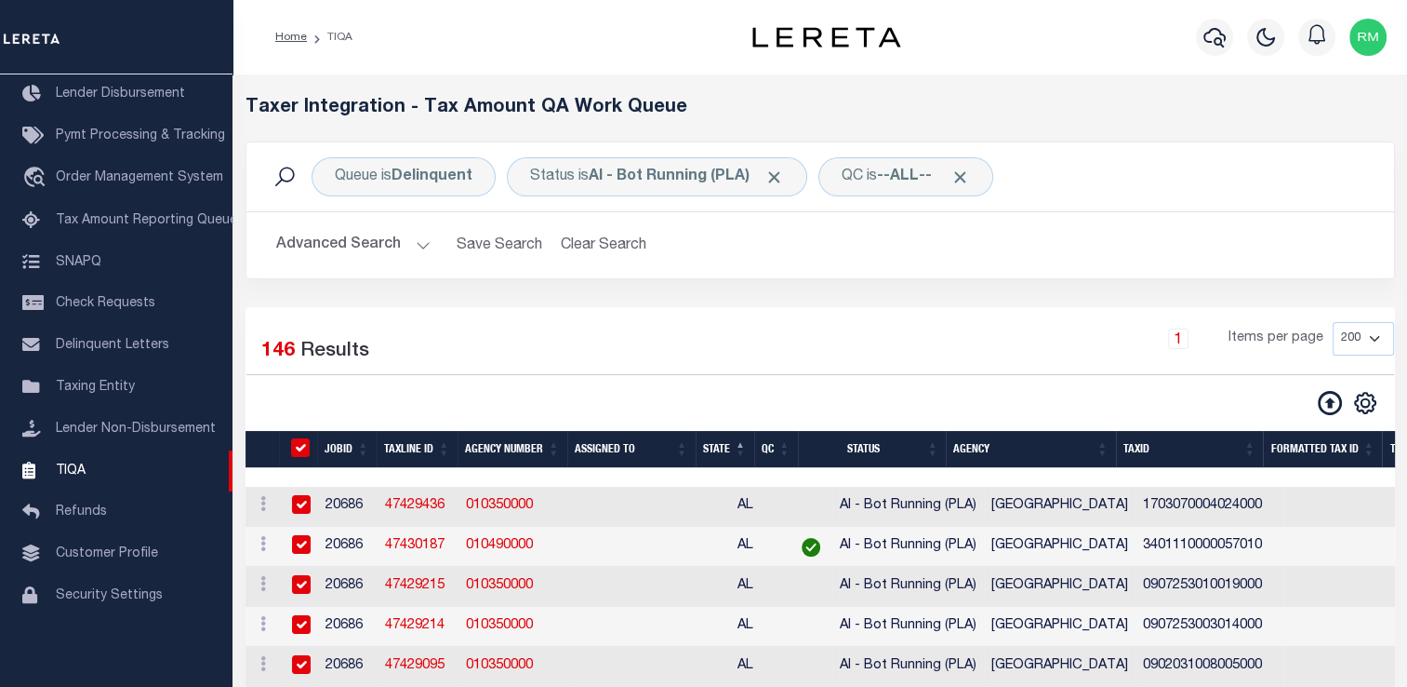
checkbox input "true"
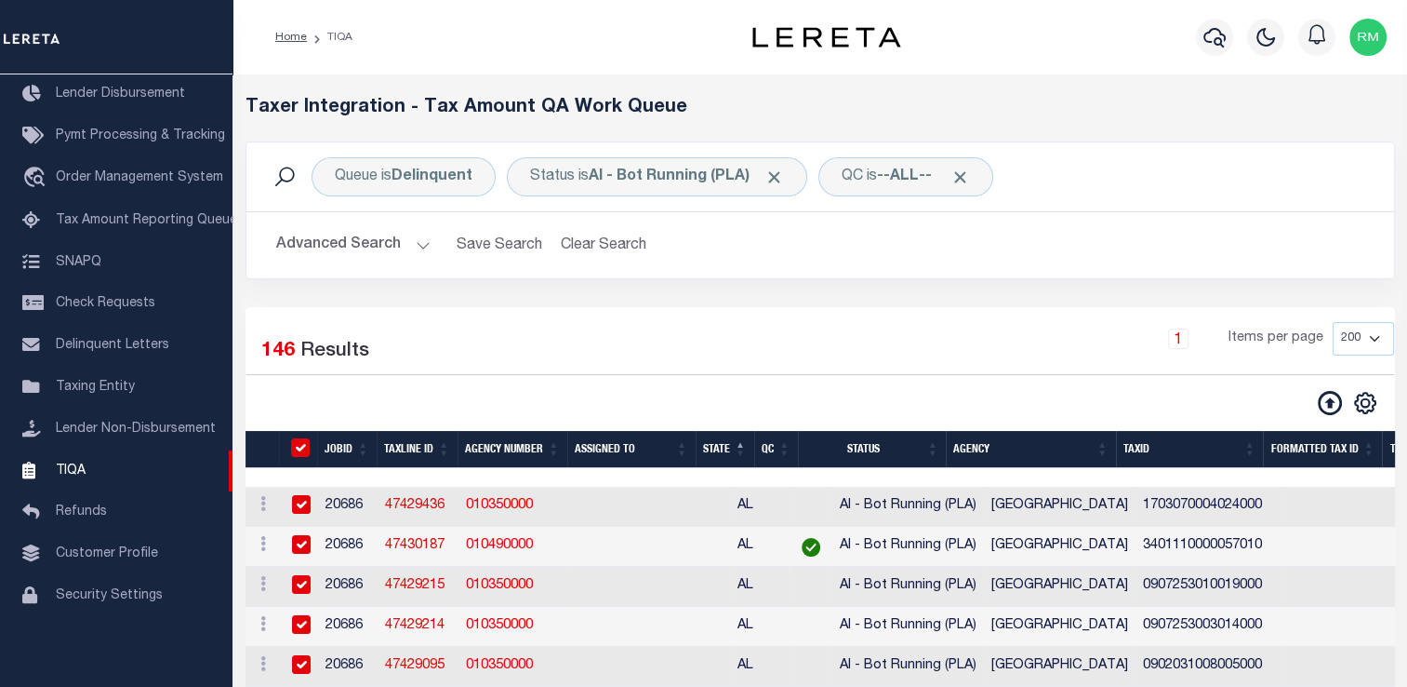
checkbox input "true"
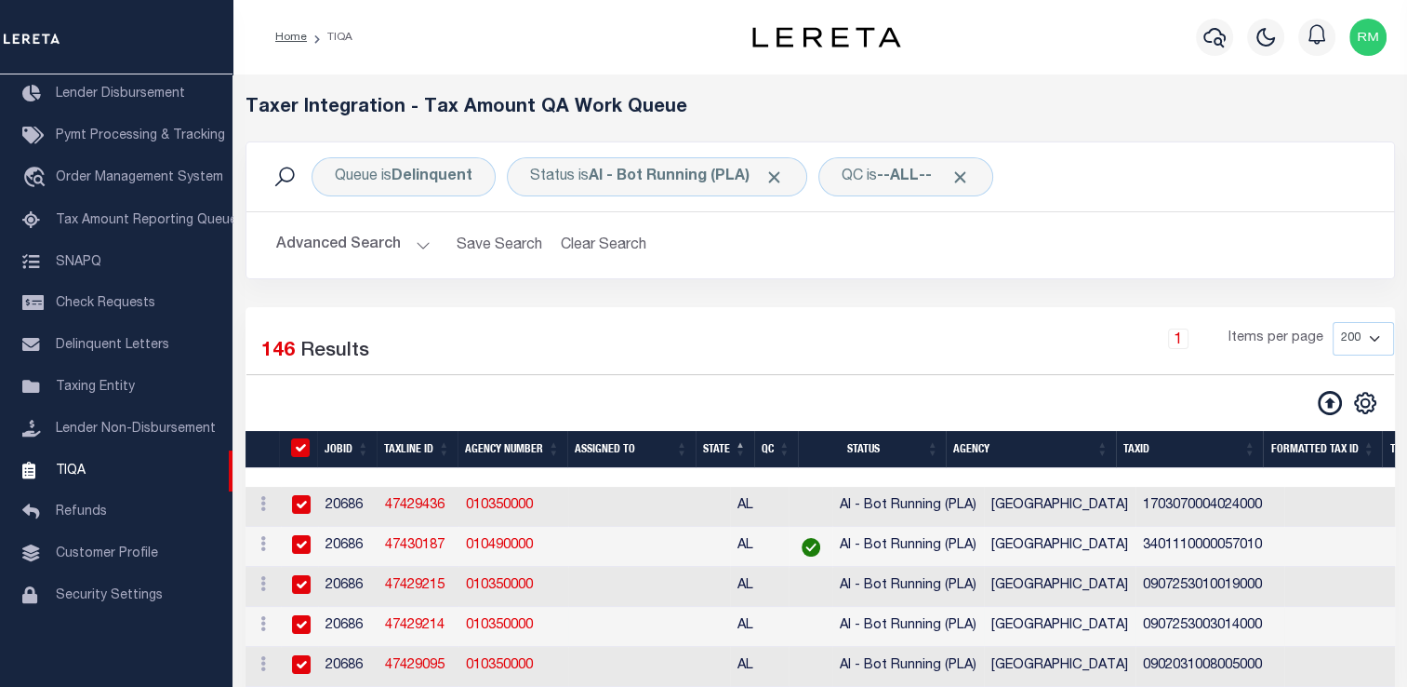
checkbox input "true"
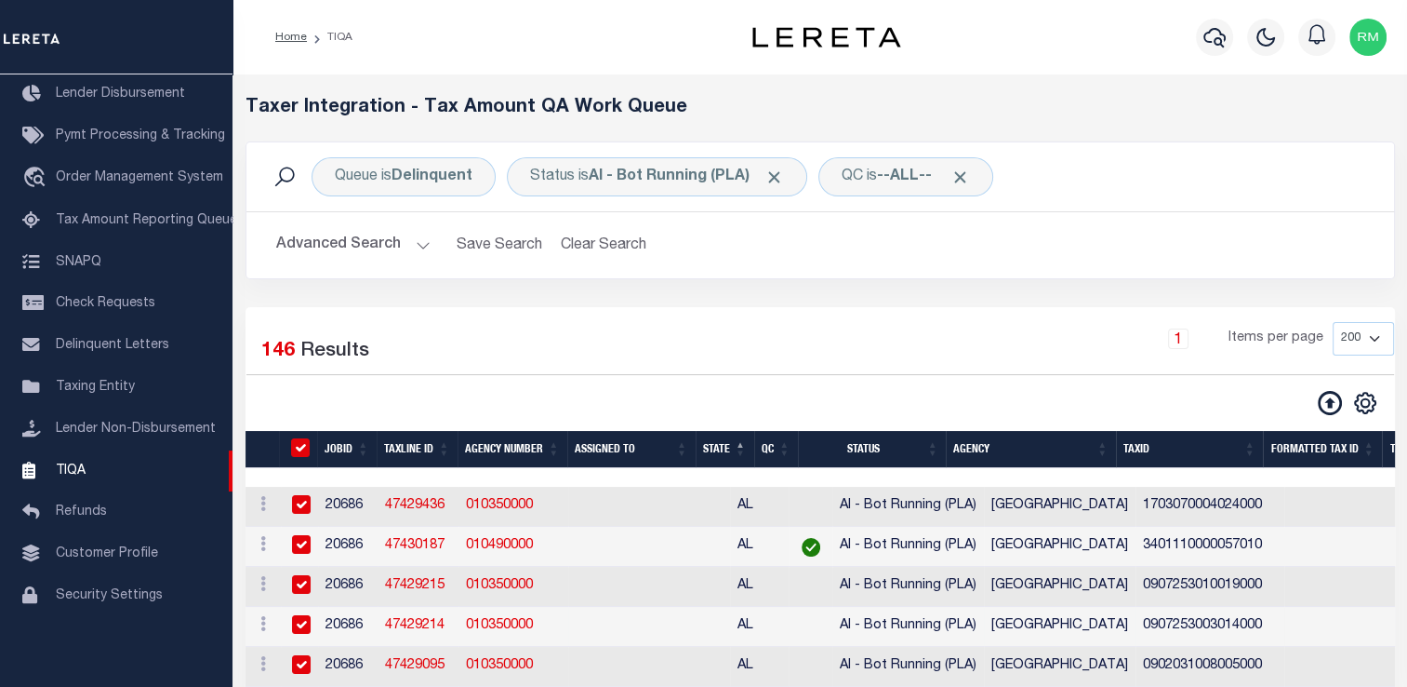
checkbox input "true"
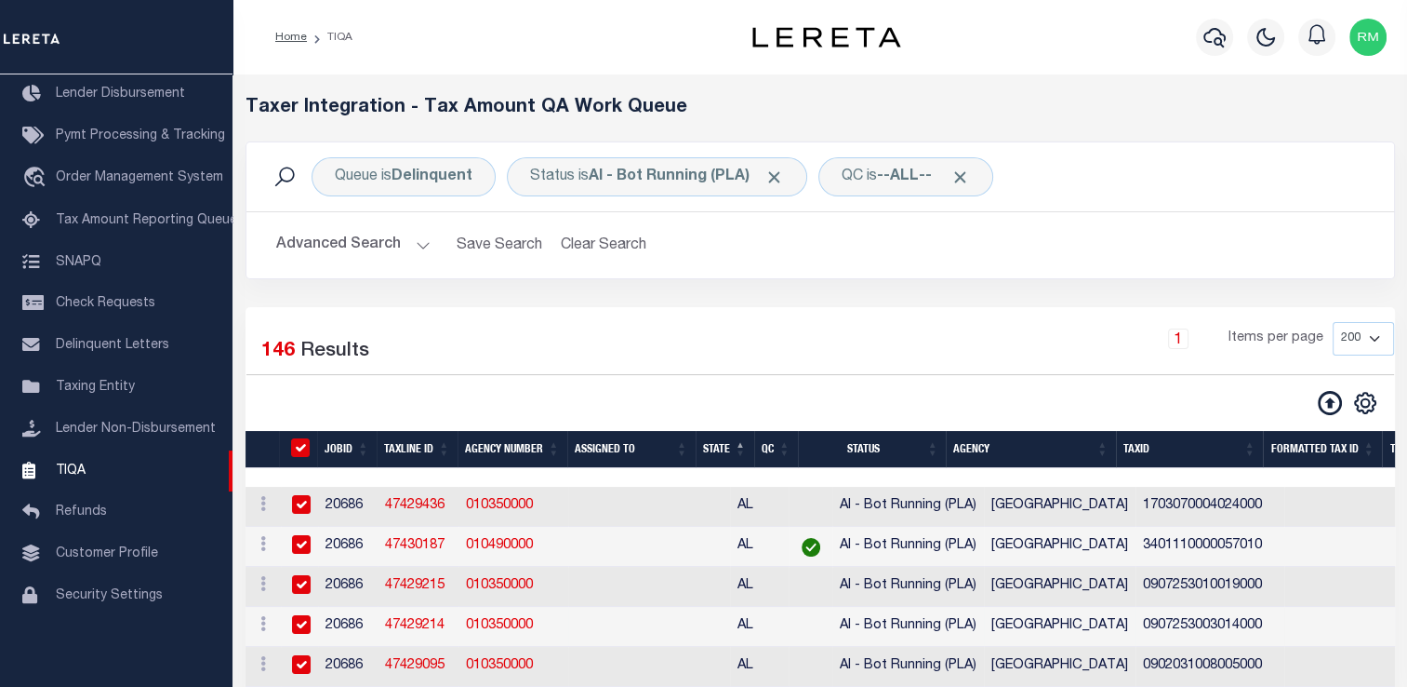
checkbox input "true"
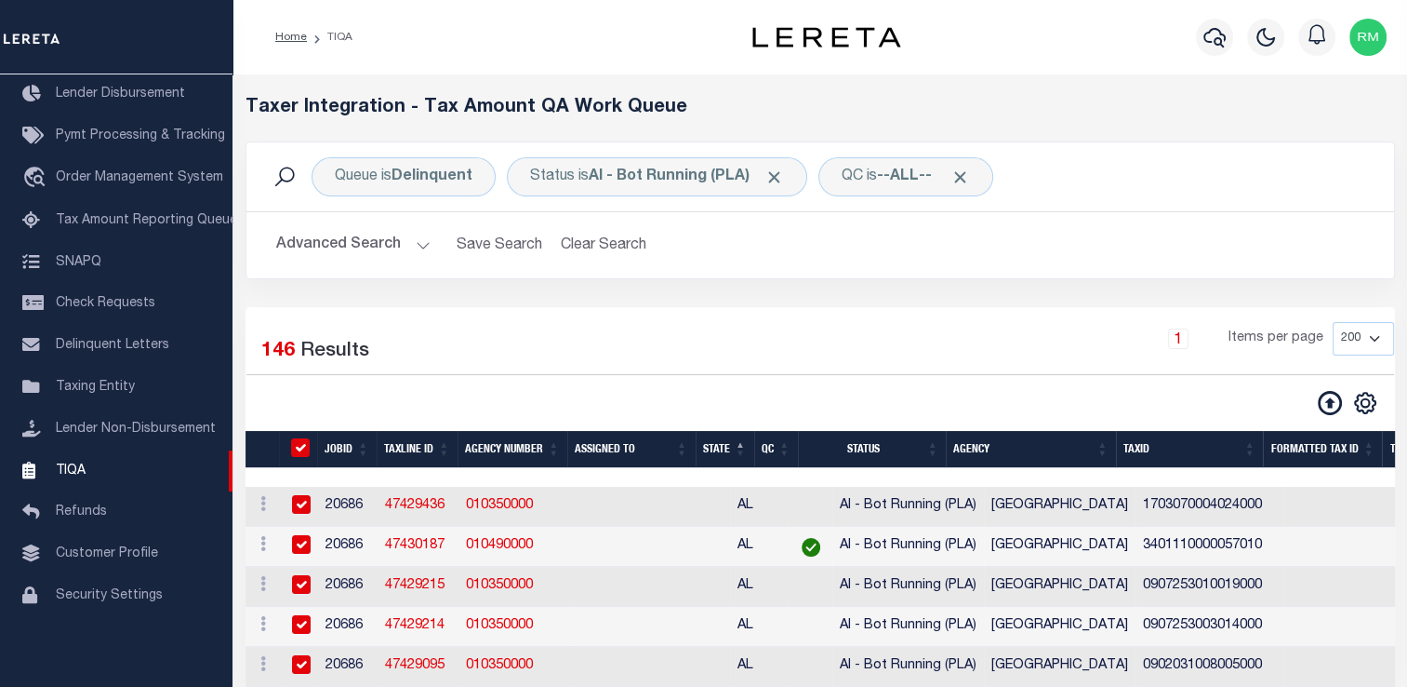
checkbox input "true"
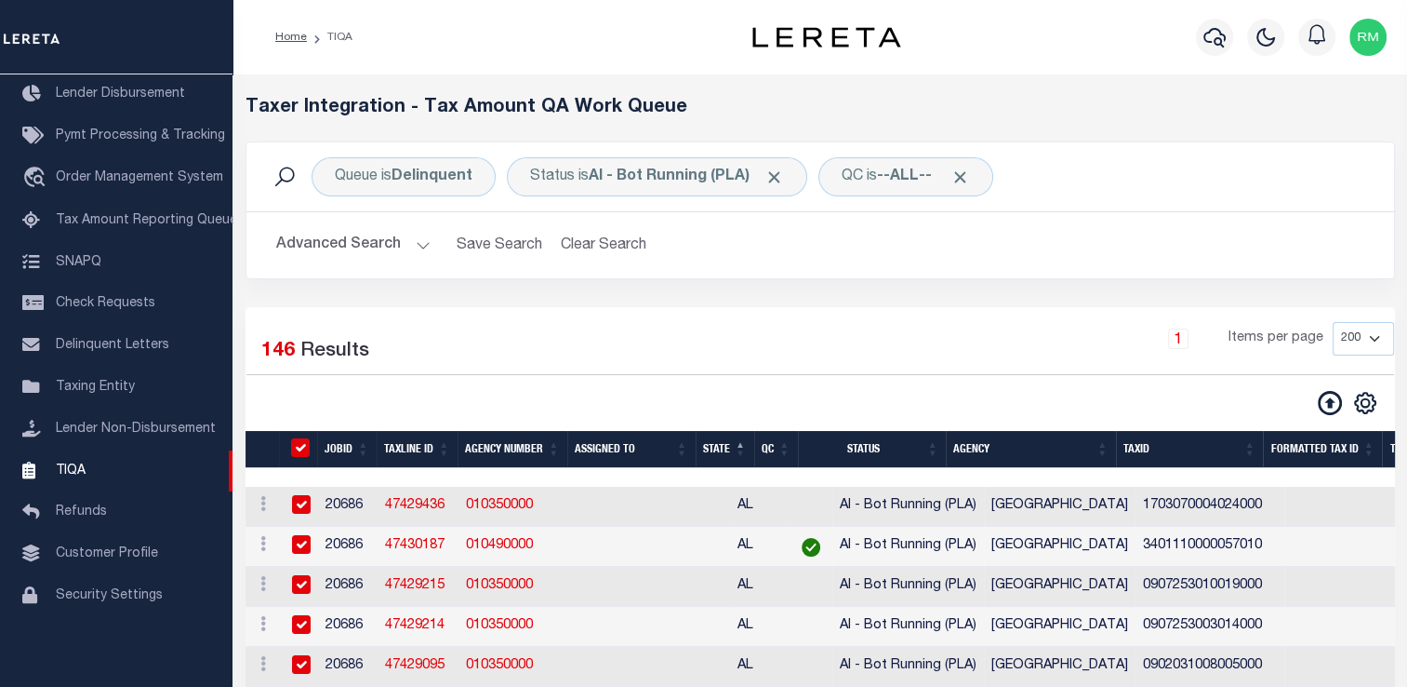
checkbox input "true"
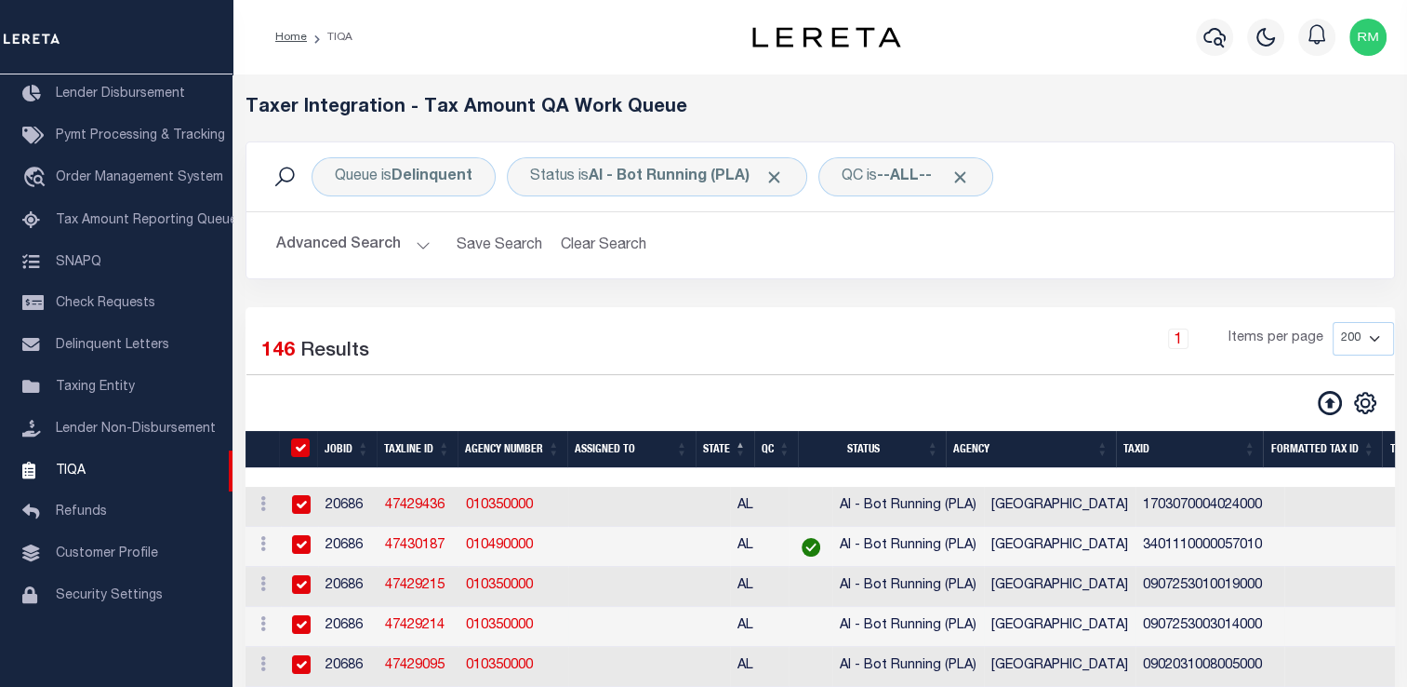
checkbox input "true"
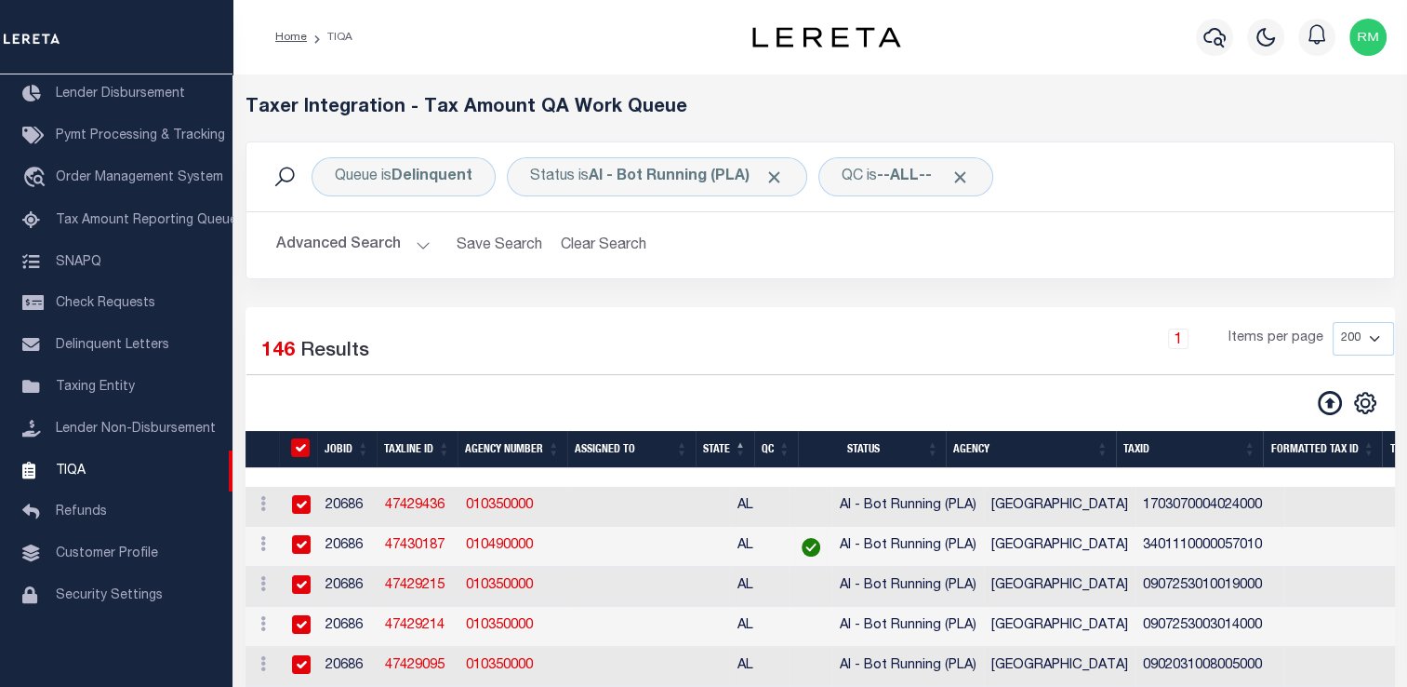
checkbox input "true"
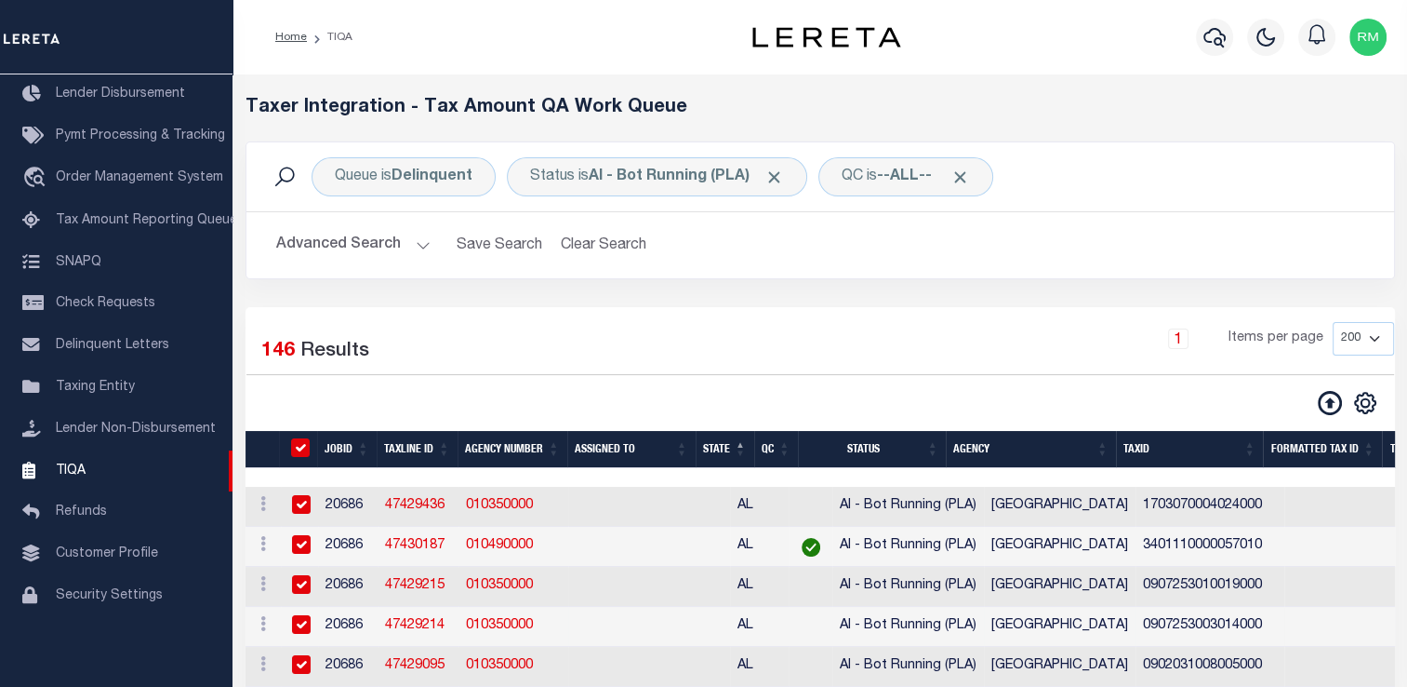
checkbox input "true"
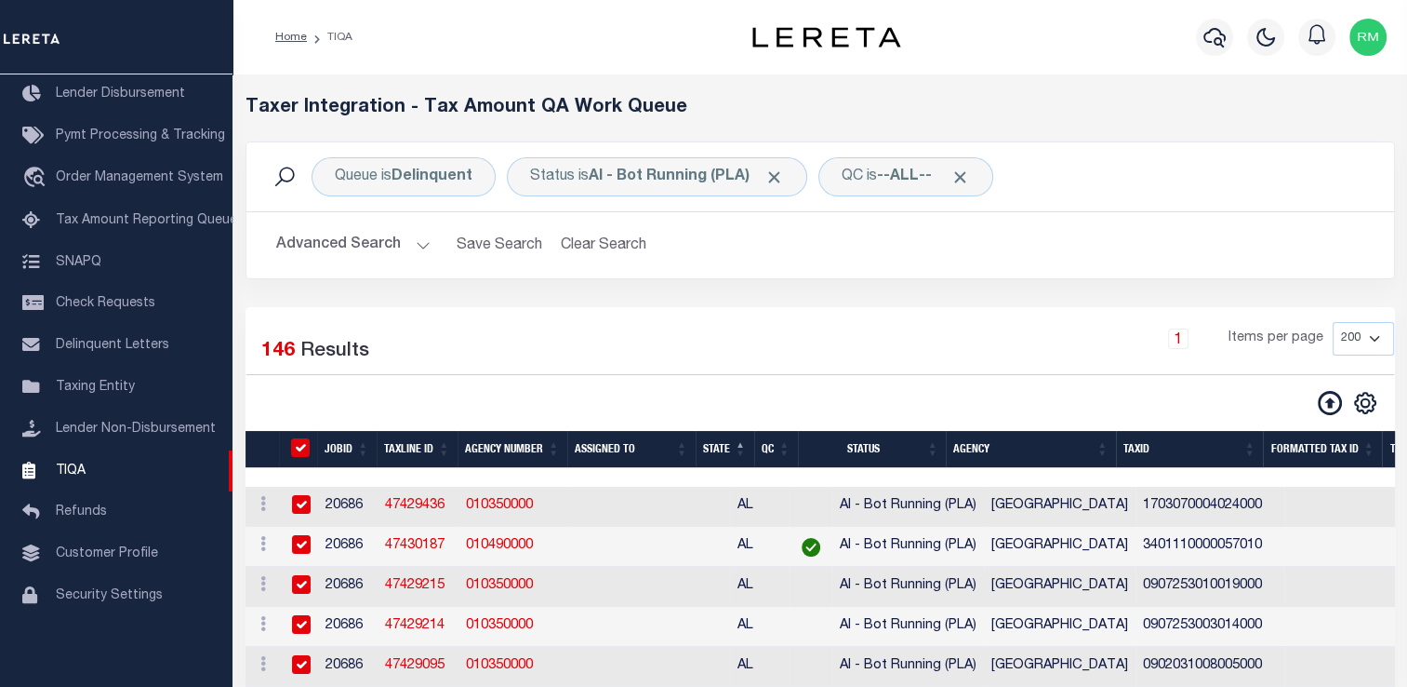
checkbox input "true"
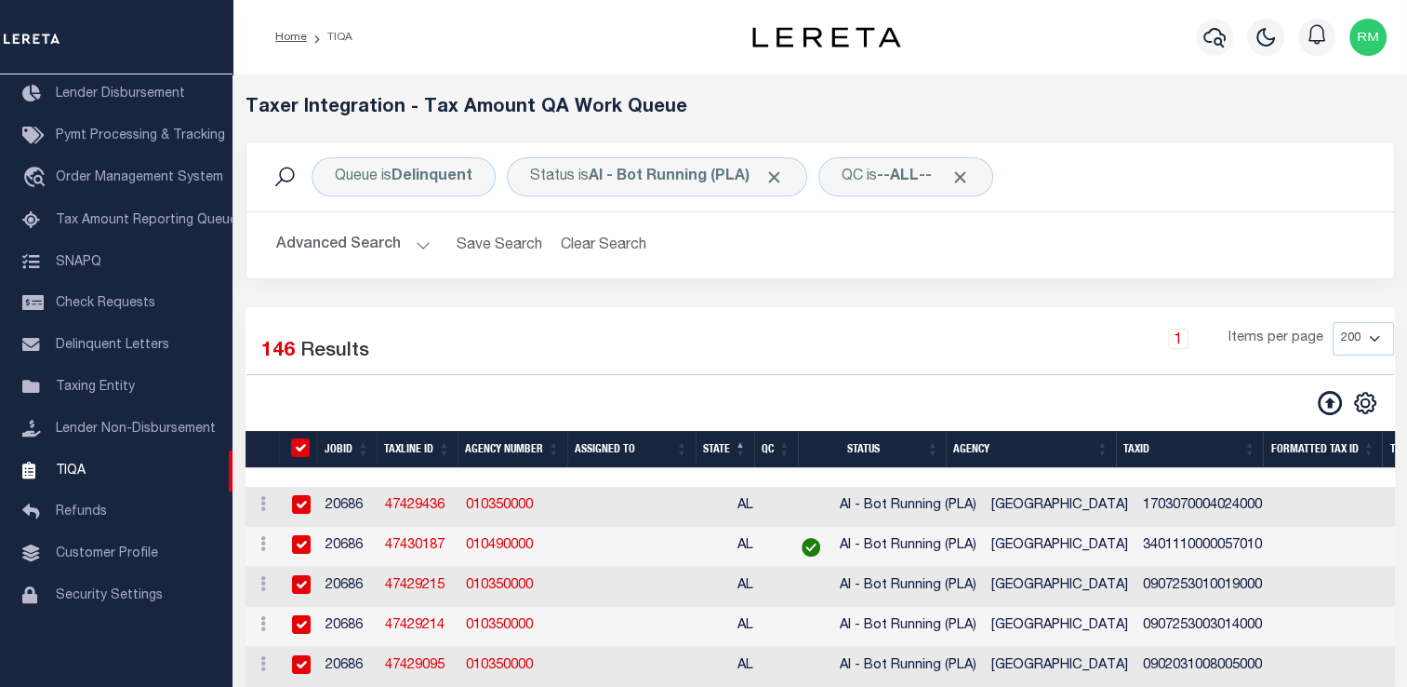
checkbox input "true"
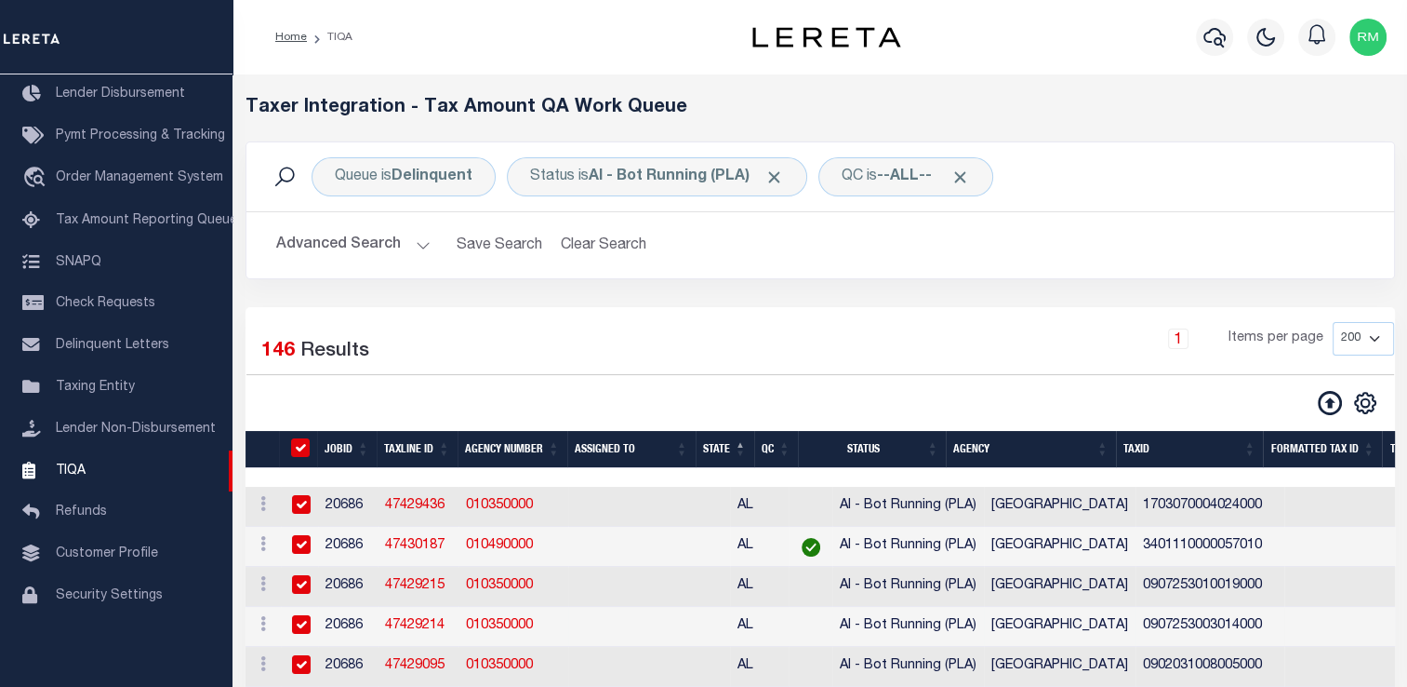
checkbox input "true"
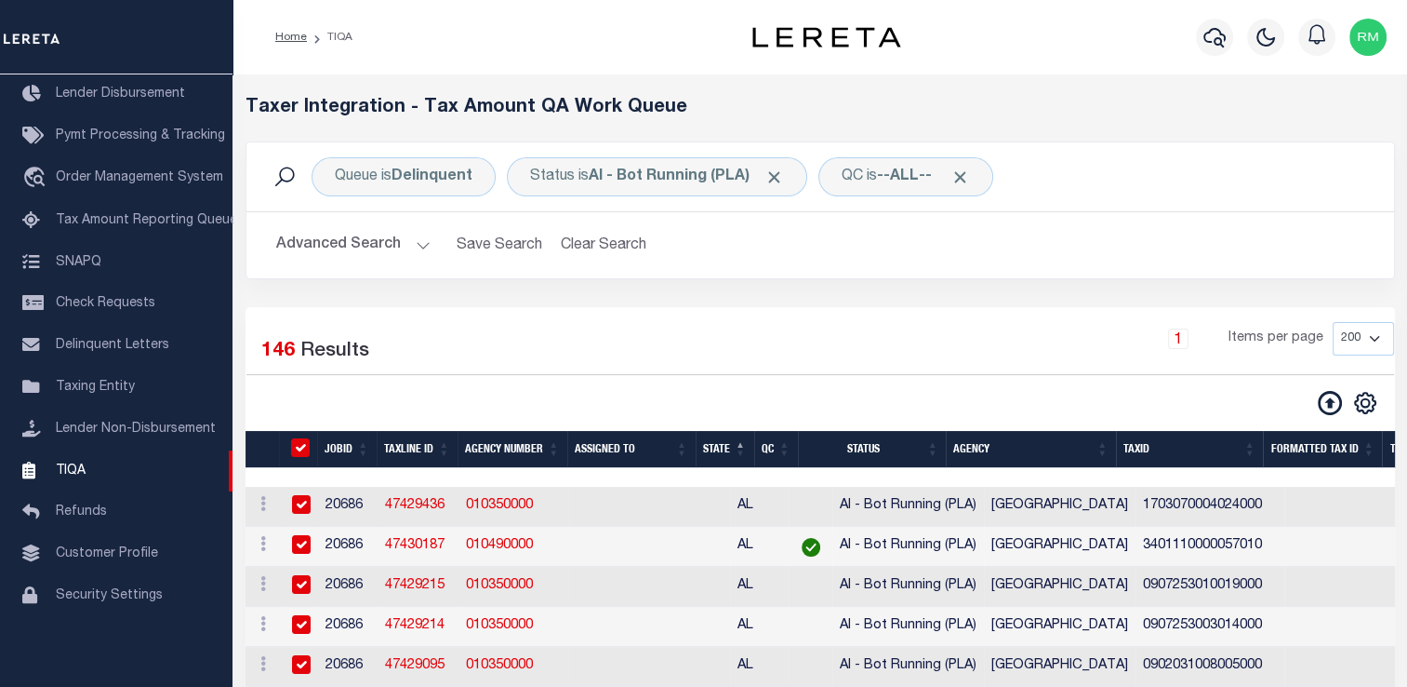
checkbox input "true"
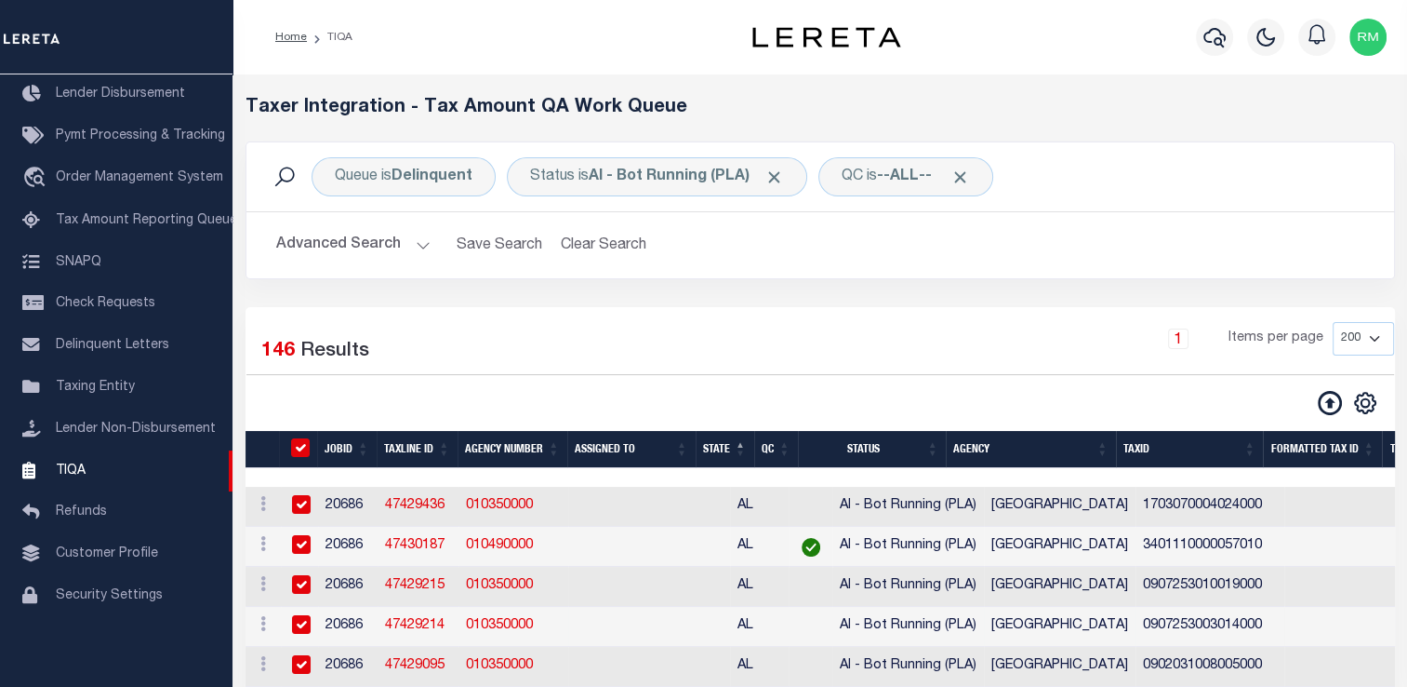
checkbox input "true"
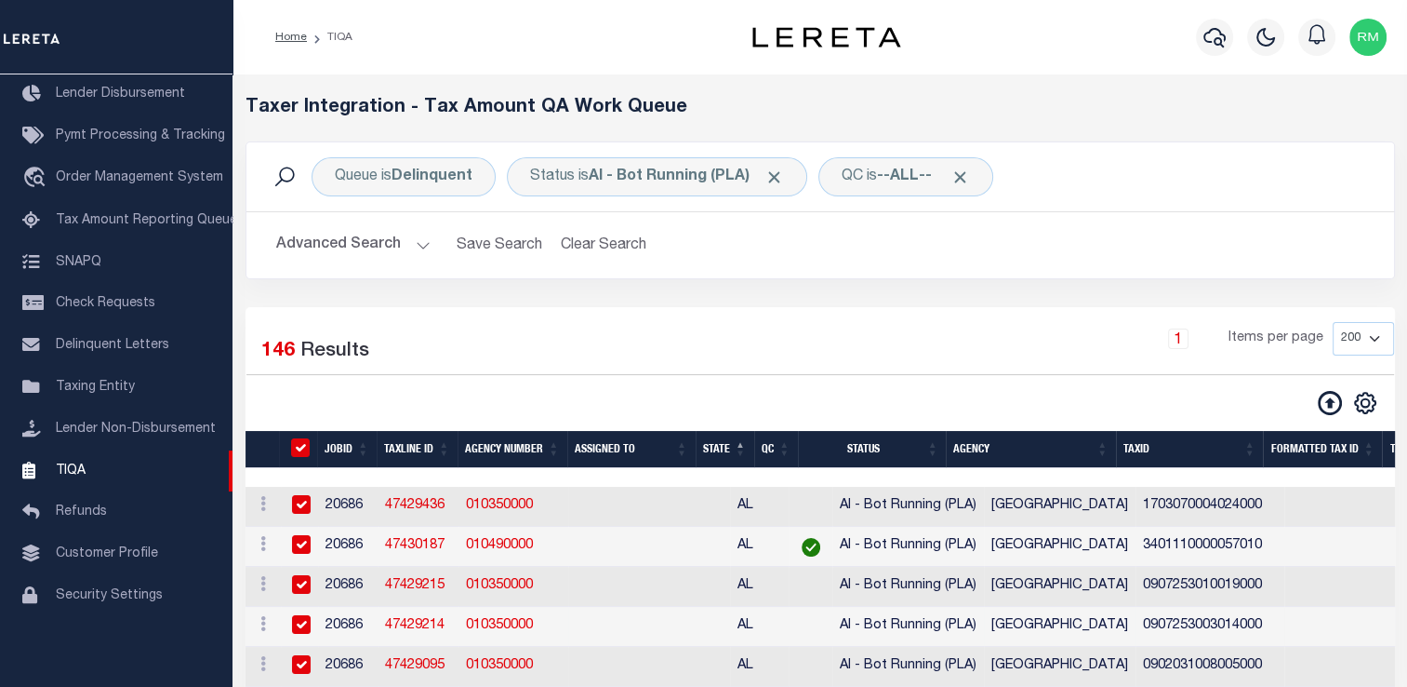
checkbox input "true"
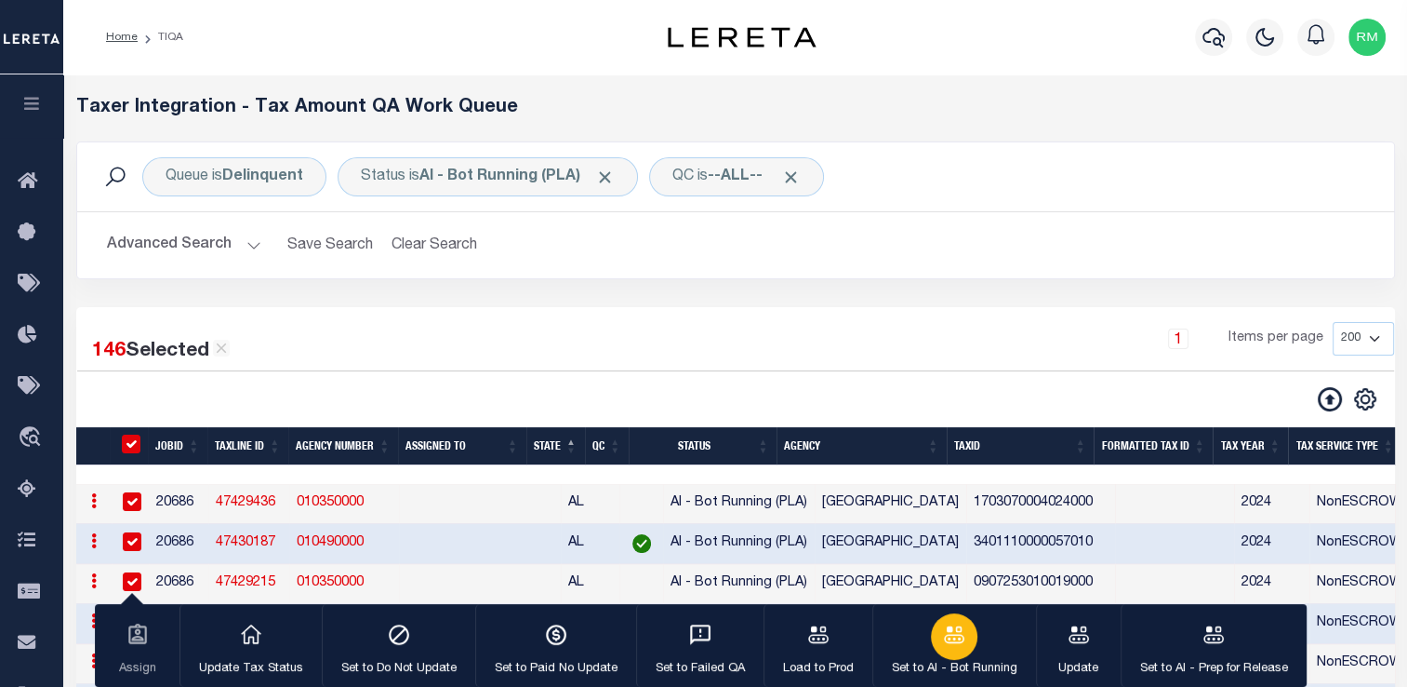
click at [949, 640] on icon "button" at bounding box center [954, 633] width 20 height 17
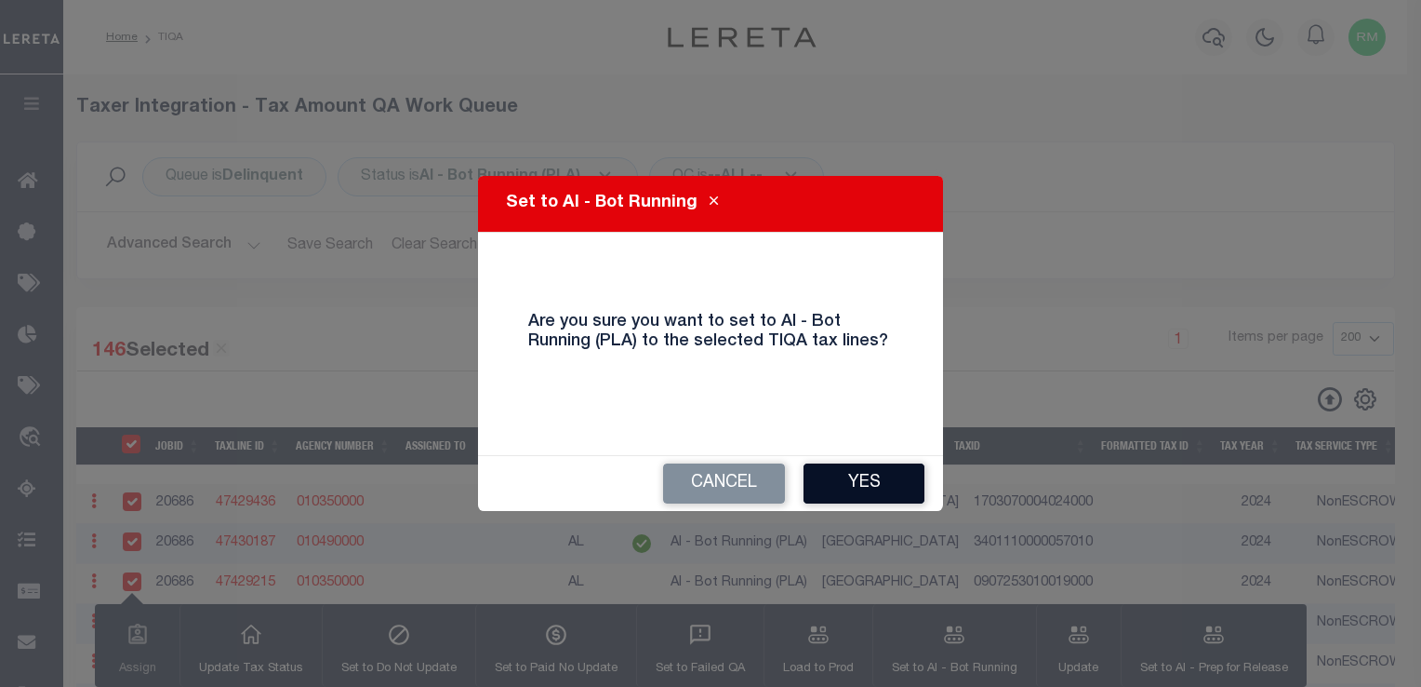
click at [887, 486] on button "Yes" at bounding box center [864, 483] width 121 height 40
